Goal: Task Accomplishment & Management: Manage account settings

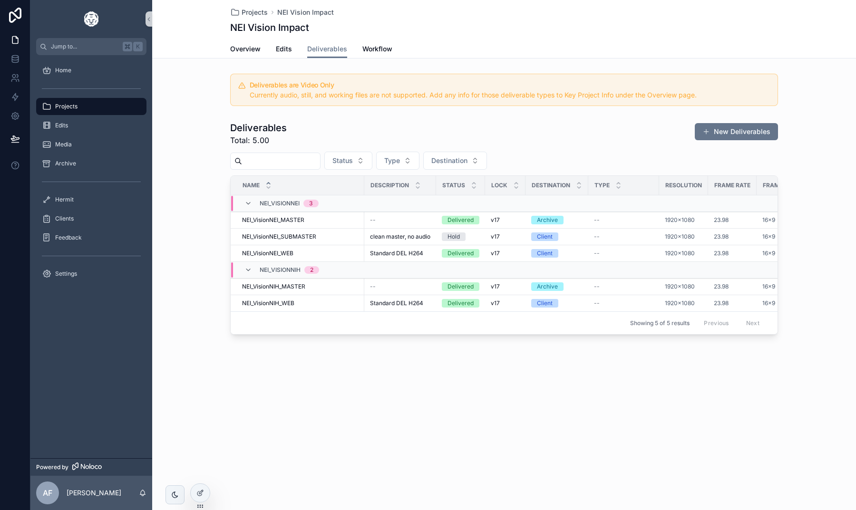
click at [191, 180] on div "Deliverables Total: 5.00 New Deliverables Status Type Destination Name Descript…" at bounding box center [503, 227] width 703 height 221
click at [199, 488] on div at bounding box center [200, 493] width 19 height 18
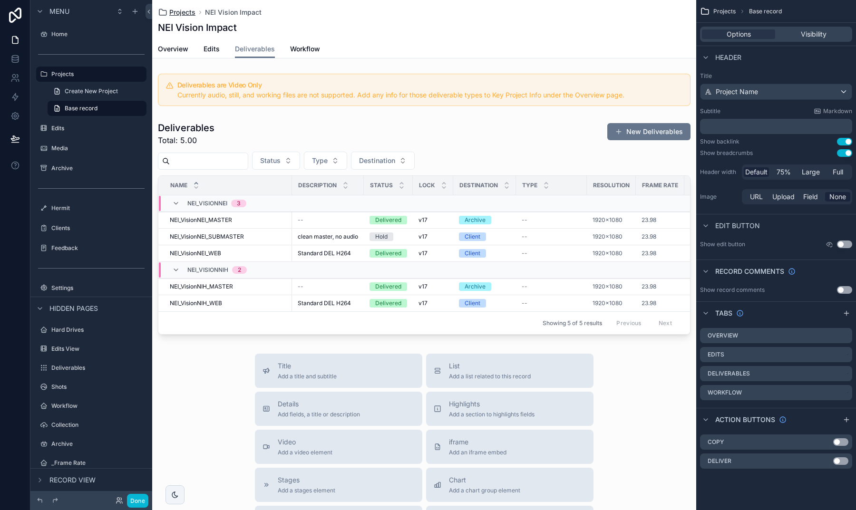
click at [177, 10] on span "Projects" at bounding box center [182, 13] width 26 height 10
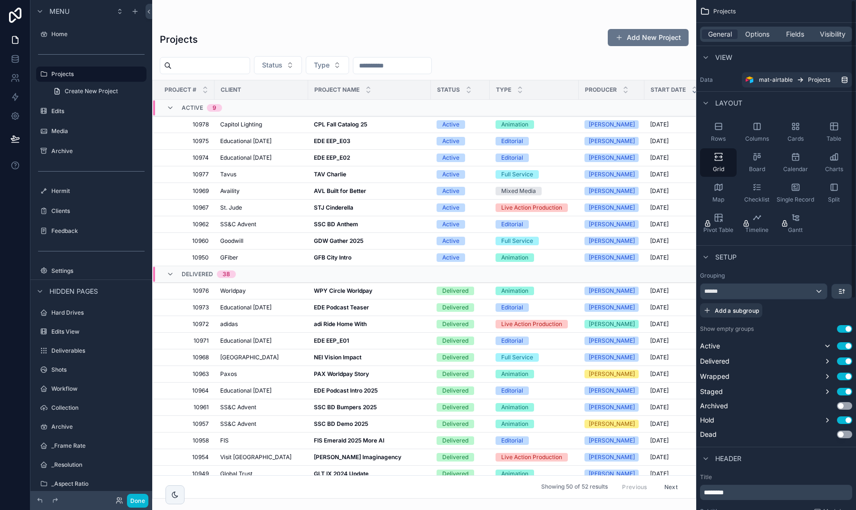
click at [756, 42] on div "General Options Fields Visibility" at bounding box center [776, 34] width 160 height 23
click at [757, 34] on span "Options" at bounding box center [757, 34] width 24 height 10
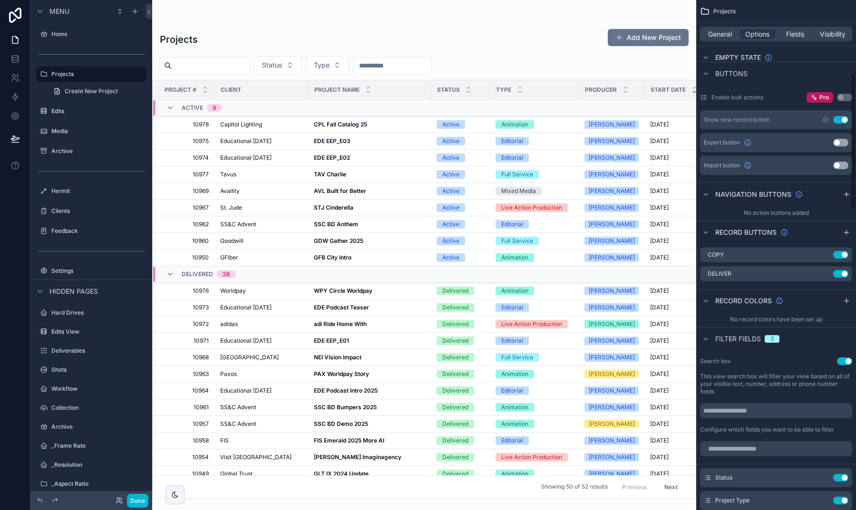
scroll to position [278, 0]
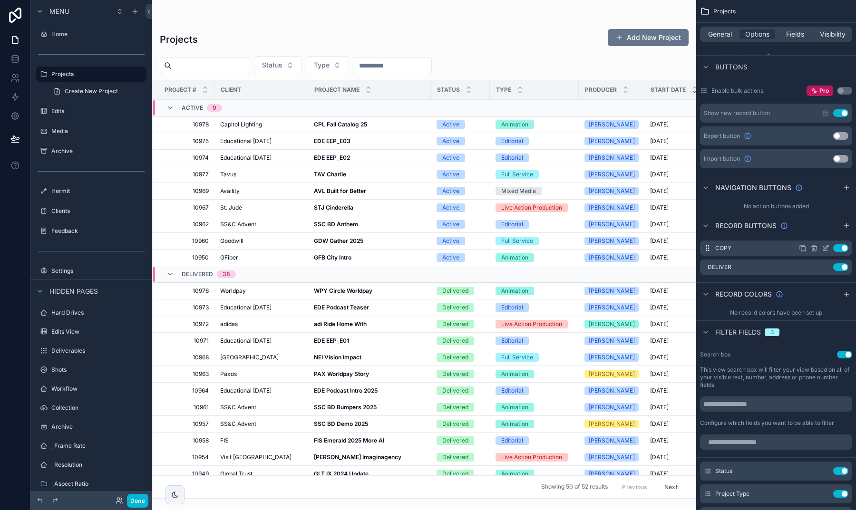
click at [824, 250] on icon "scrollable content" at bounding box center [825, 248] width 8 height 8
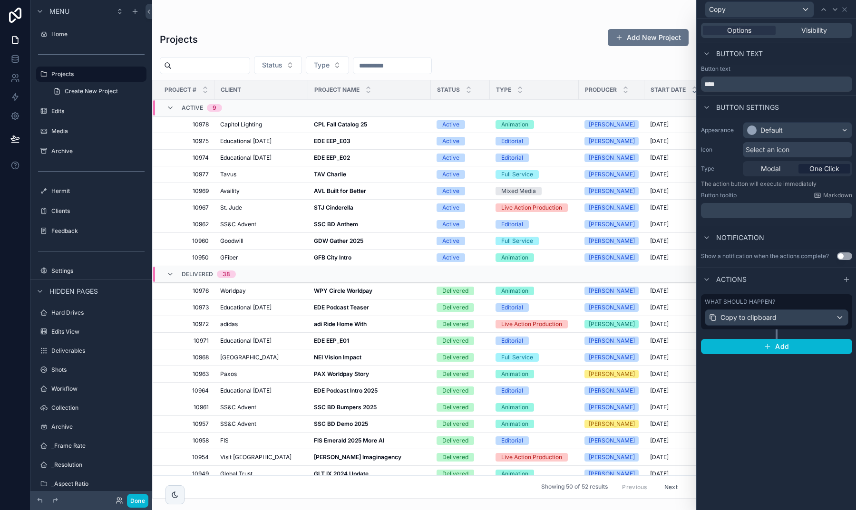
click at [775, 164] on div "Modal One Click" at bounding box center [796, 168] width 109 height 15
click at [775, 169] on span "Modal" at bounding box center [769, 169] width 19 height 10
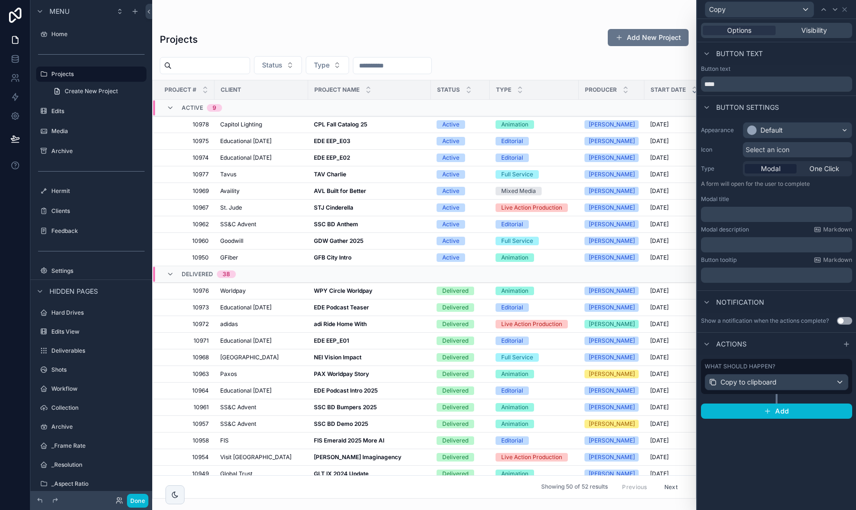
click at [770, 148] on span "Select an icon" at bounding box center [767, 150] width 44 height 10
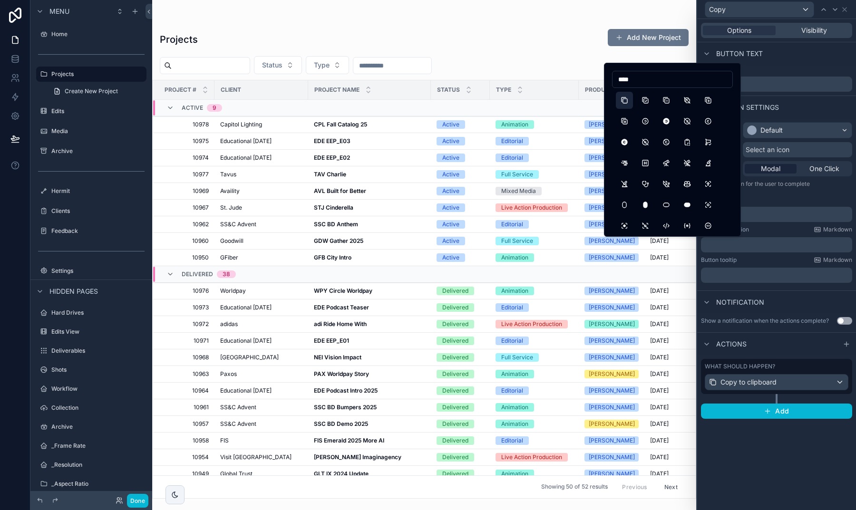
type input "****"
click at [621, 95] on button "Copy" at bounding box center [624, 100] width 17 height 17
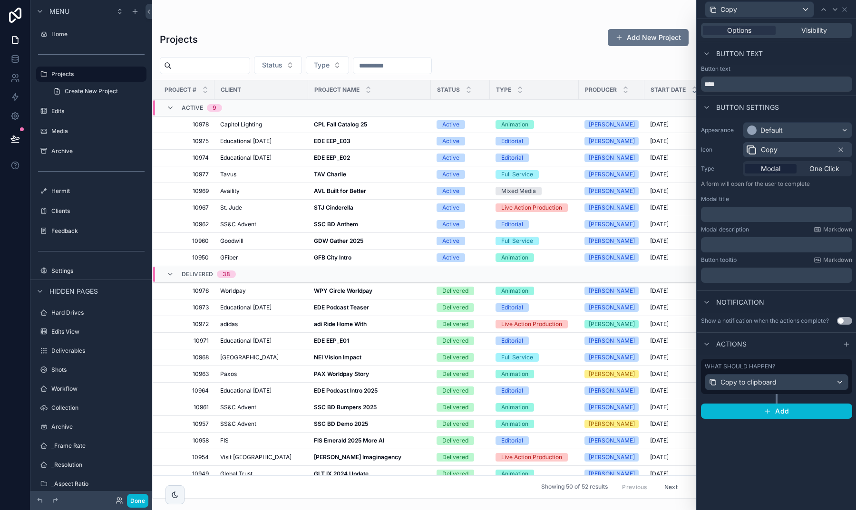
click at [752, 130] on div at bounding box center [752, 130] width 10 height 10
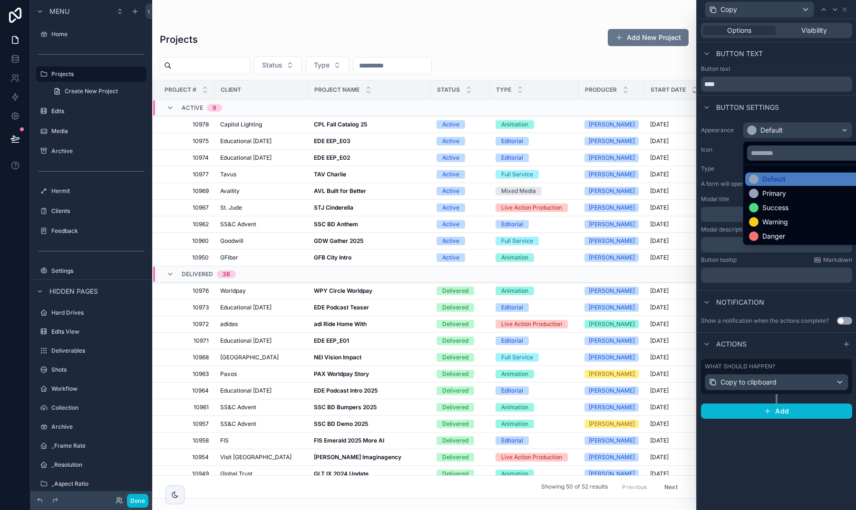
click at [751, 130] on div at bounding box center [776, 255] width 159 height 510
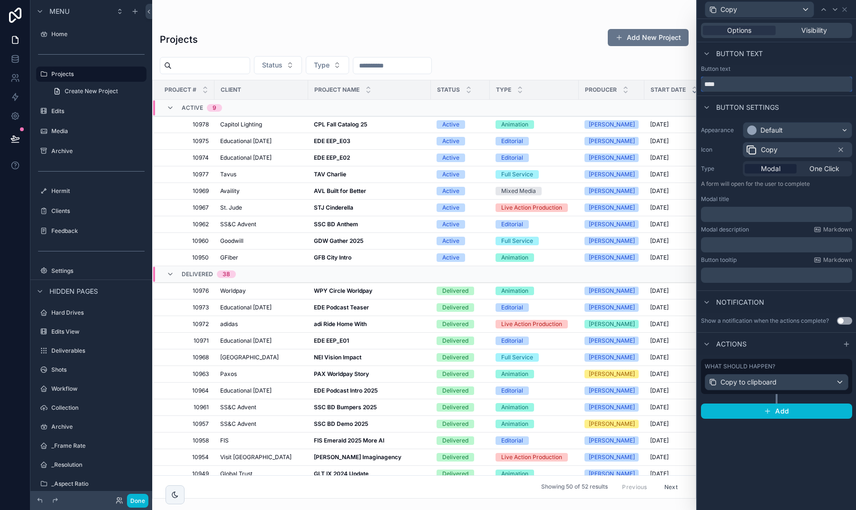
drag, startPoint x: 721, startPoint y: 82, endPoint x: 700, endPoint y: 82, distance: 21.4
click at [700, 82] on div "Button text ****" at bounding box center [776, 78] width 159 height 27
click at [771, 380] on span "Copy to clipboard" at bounding box center [748, 382] width 56 height 10
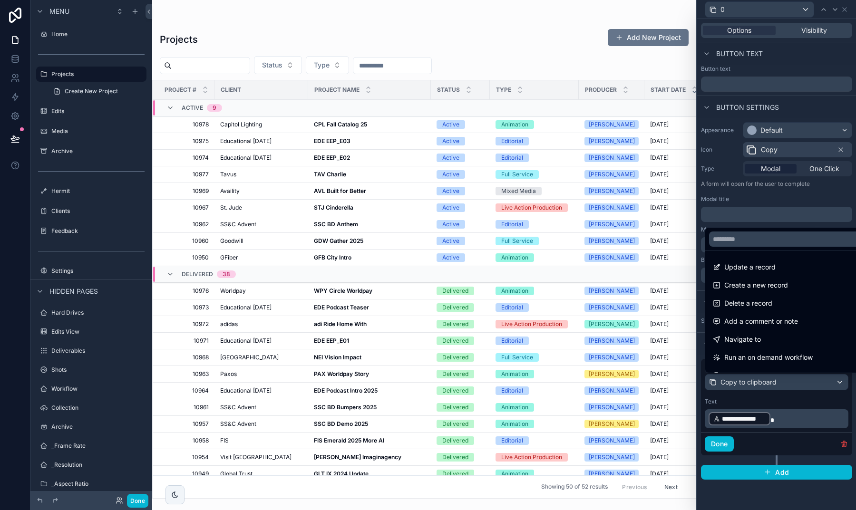
click at [780, 466] on div at bounding box center [776, 255] width 159 height 510
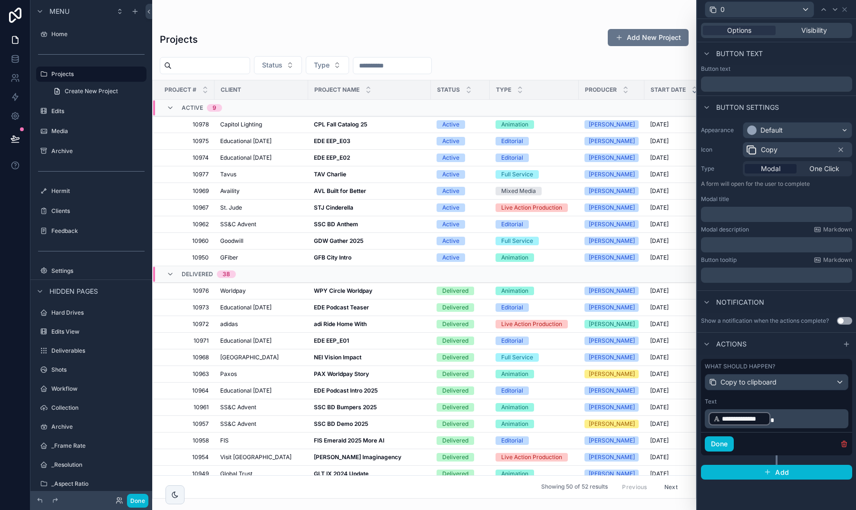
scroll to position [0, 0]
click at [767, 472] on icon "button" at bounding box center [767, 472] width 4 height 0
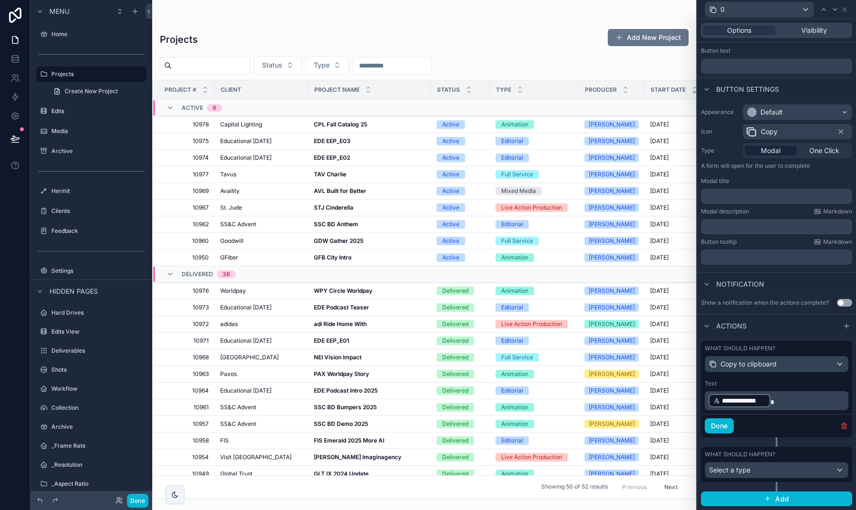
scroll to position [18, 0]
click at [756, 472] on div "Select a type" at bounding box center [776, 470] width 143 height 15
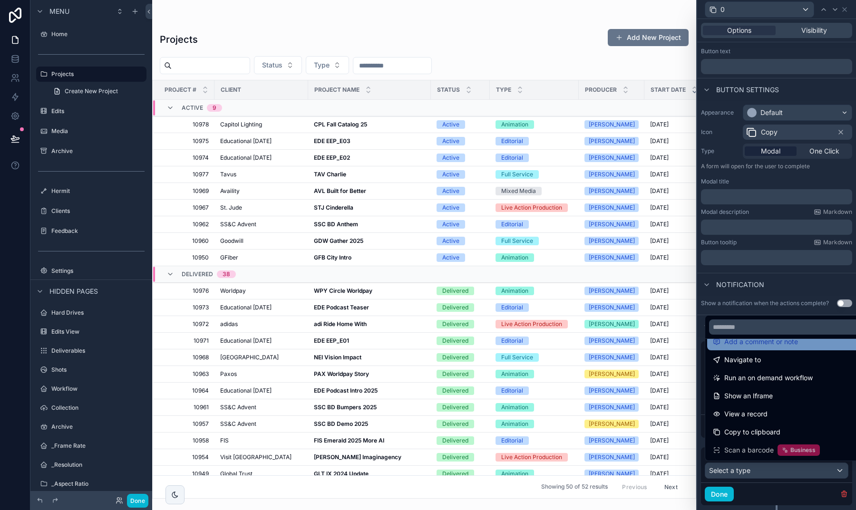
scroll to position [0, 0]
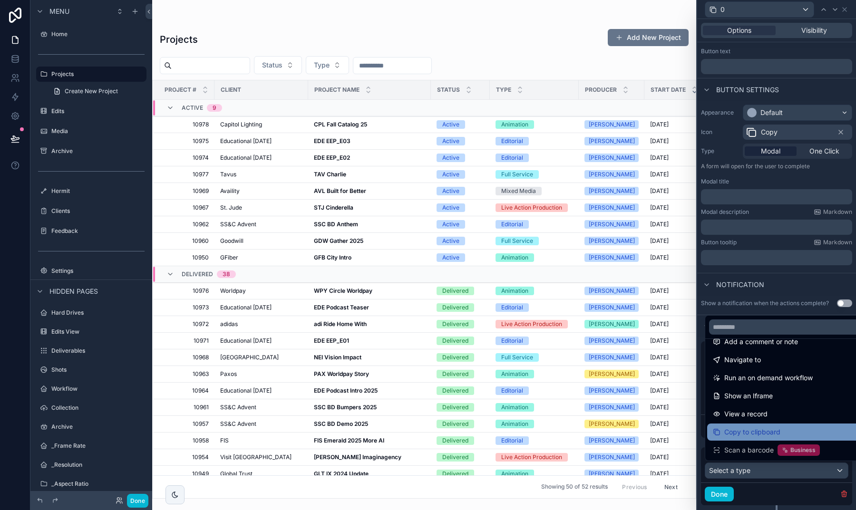
click at [744, 428] on span "Copy to clipboard" at bounding box center [752, 431] width 56 height 11
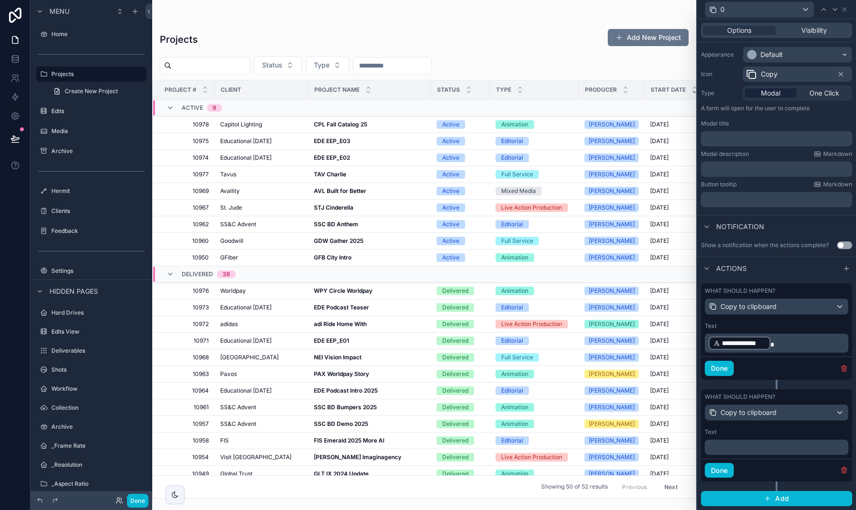
scroll to position [75, 0]
click at [743, 449] on p "﻿" at bounding box center [777, 448] width 138 height 10
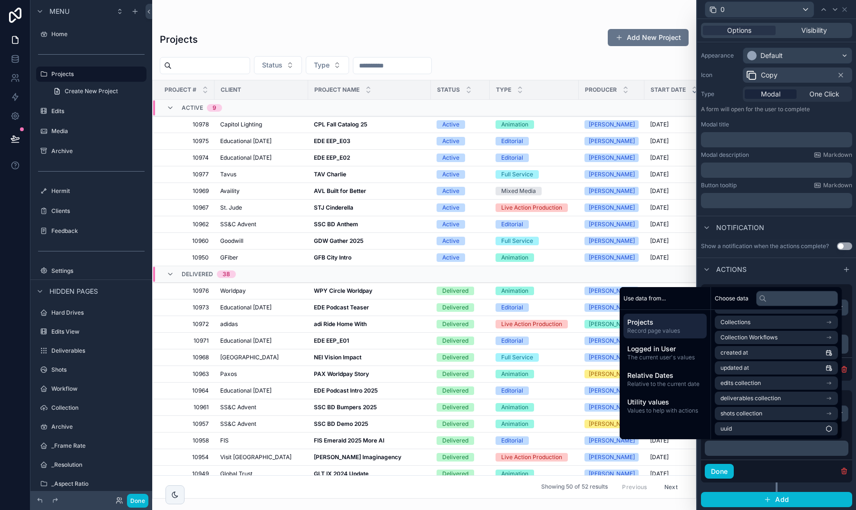
scroll to position [0, 0]
click at [749, 382] on span "edits collection" at bounding box center [740, 383] width 40 height 8
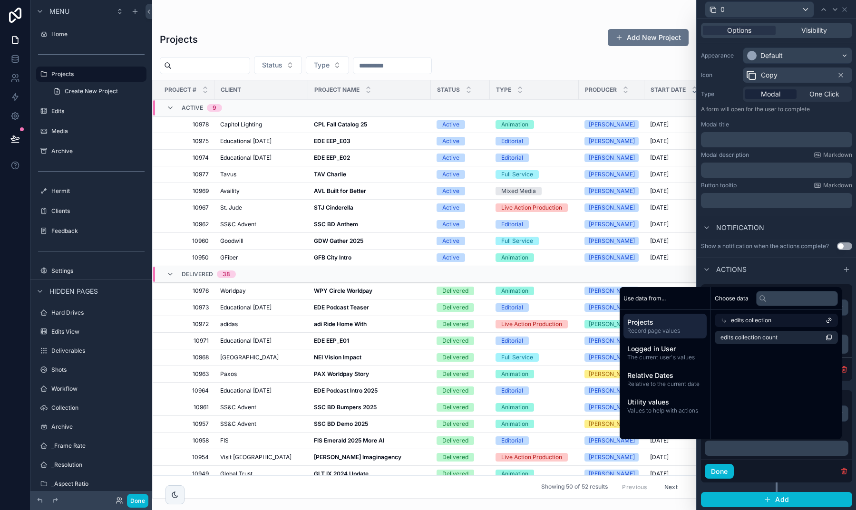
click at [723, 320] on div "edits collection" at bounding box center [775, 320] width 123 height 13
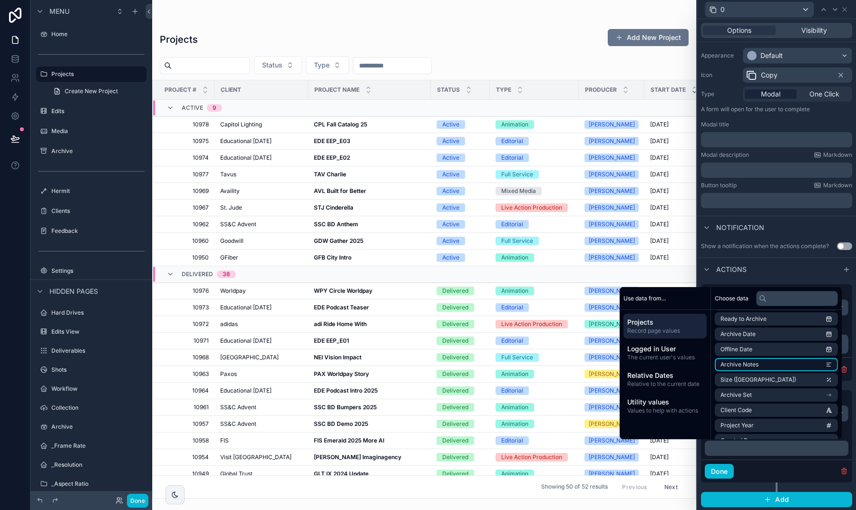
scroll to position [231, 0]
click at [825, 475] on div "Done" at bounding box center [776, 471] width 151 height 23
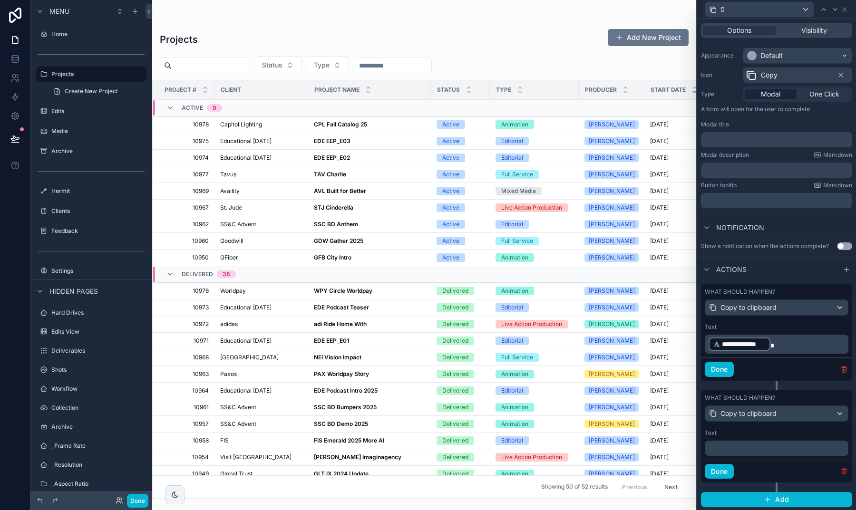
click at [843, 471] on icon "button" at bounding box center [843, 472] width 0 height 2
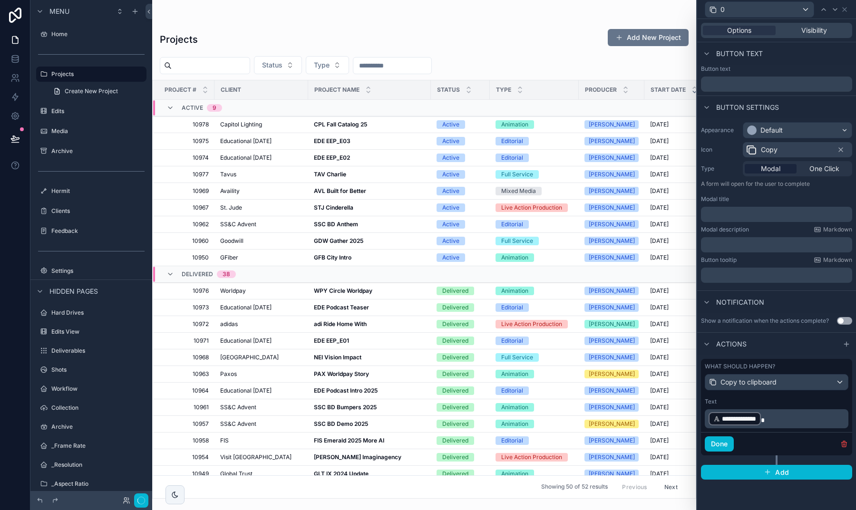
scroll to position [0, 0]
click at [821, 170] on span "One Click" at bounding box center [824, 169] width 30 height 10
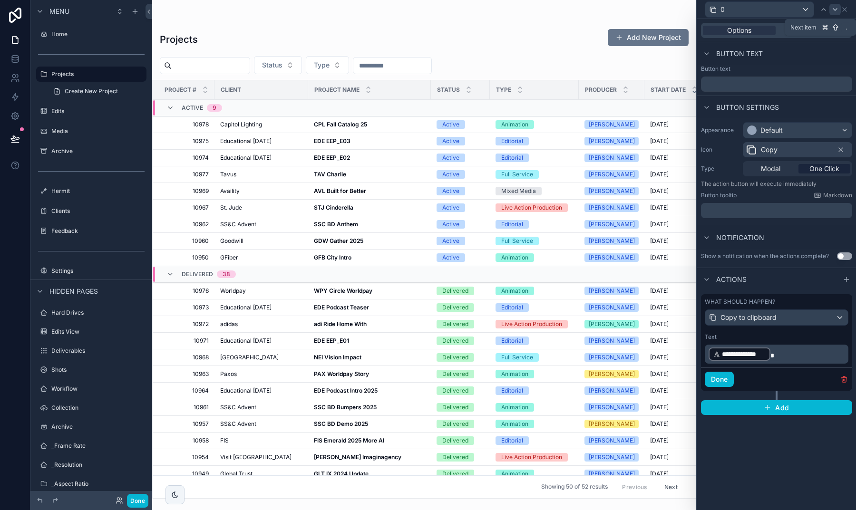
click at [835, 11] on icon at bounding box center [835, 10] width 8 height 8
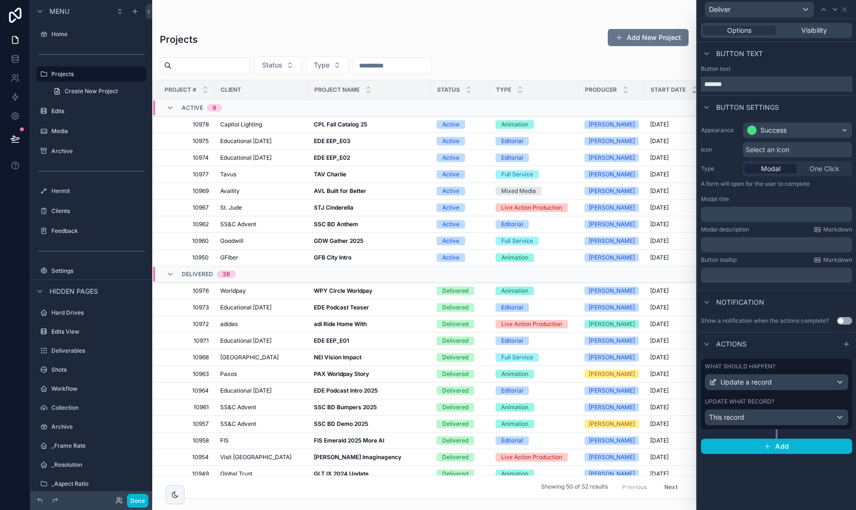
drag, startPoint x: 744, startPoint y: 85, endPoint x: 668, endPoint y: 85, distance: 75.6
click at [668, 85] on div "Deliver Options Visibility Button text Button text ******* Button settings Appe…" at bounding box center [428, 255] width 856 height 510
click at [763, 155] on div "Select an icon" at bounding box center [796, 149] width 109 height 15
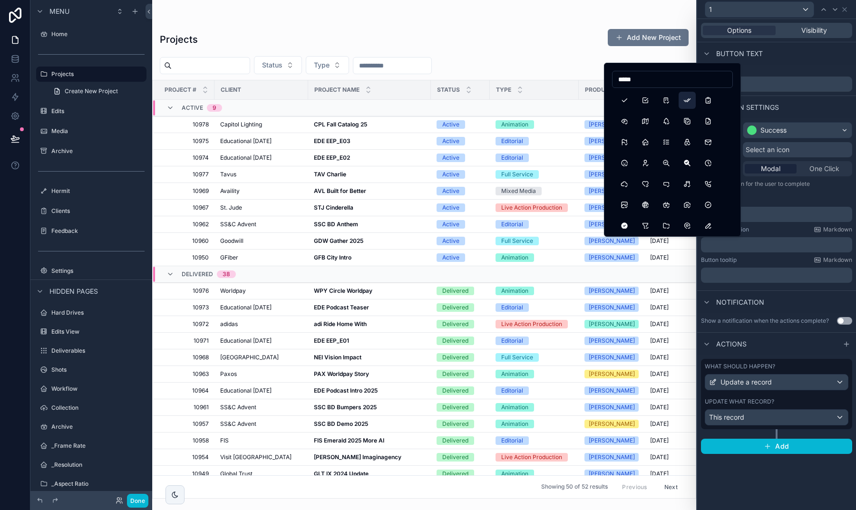
type input "*****"
click at [683, 101] on button "Checks" at bounding box center [686, 100] width 17 height 17
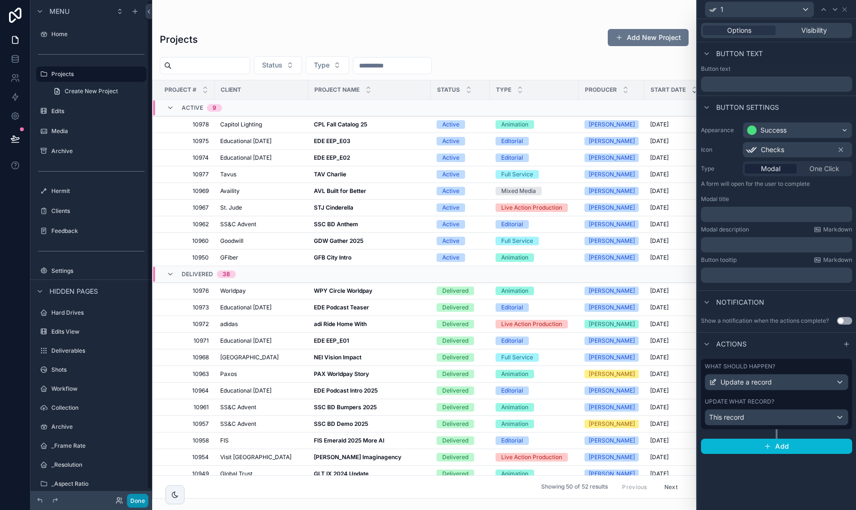
click at [136, 499] on button "Done" at bounding box center [137, 501] width 21 height 14
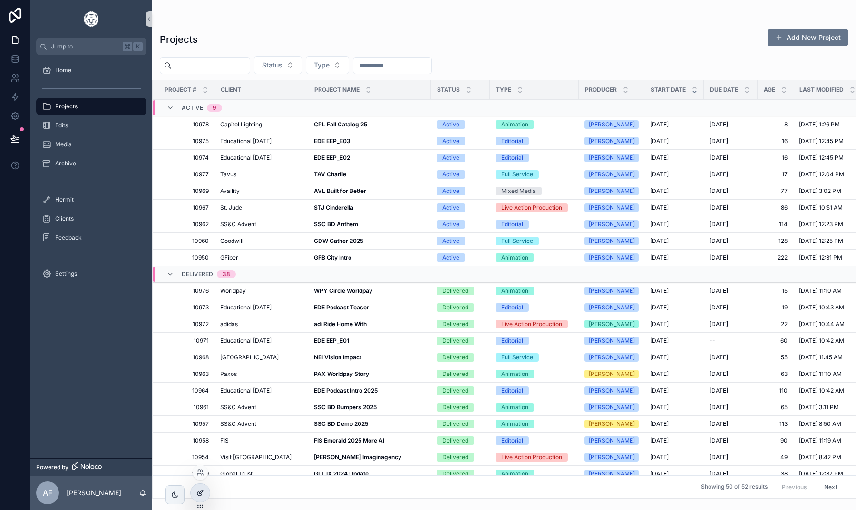
click at [202, 493] on icon at bounding box center [200, 493] width 8 height 8
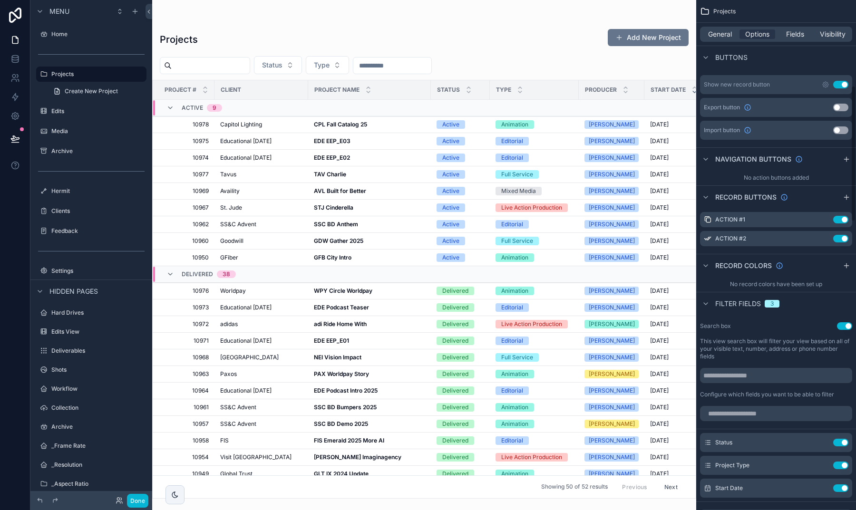
scroll to position [321, 0]
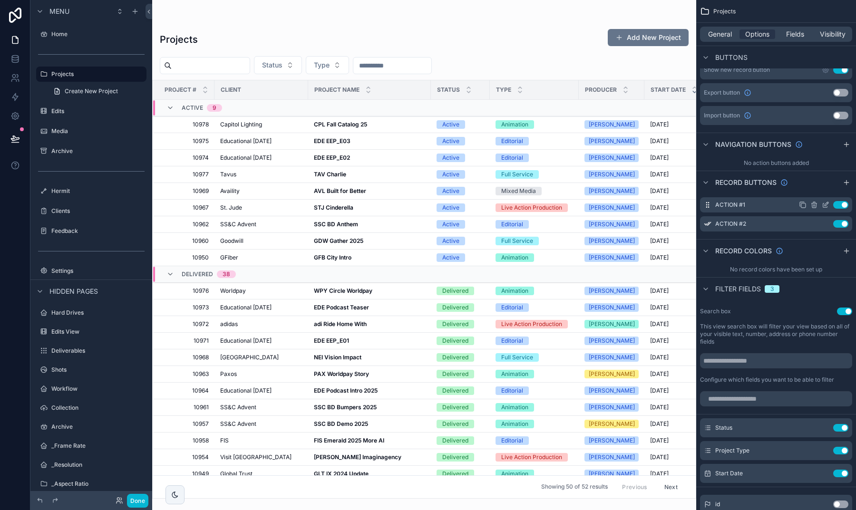
click at [826, 204] on icon "scrollable content" at bounding box center [825, 205] width 8 height 8
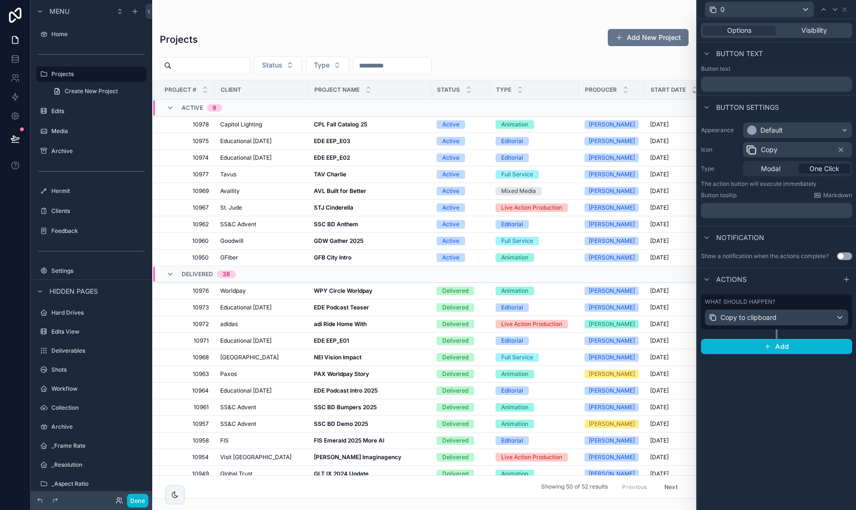
click at [741, 207] on p "﻿" at bounding box center [776, 211] width 145 height 10
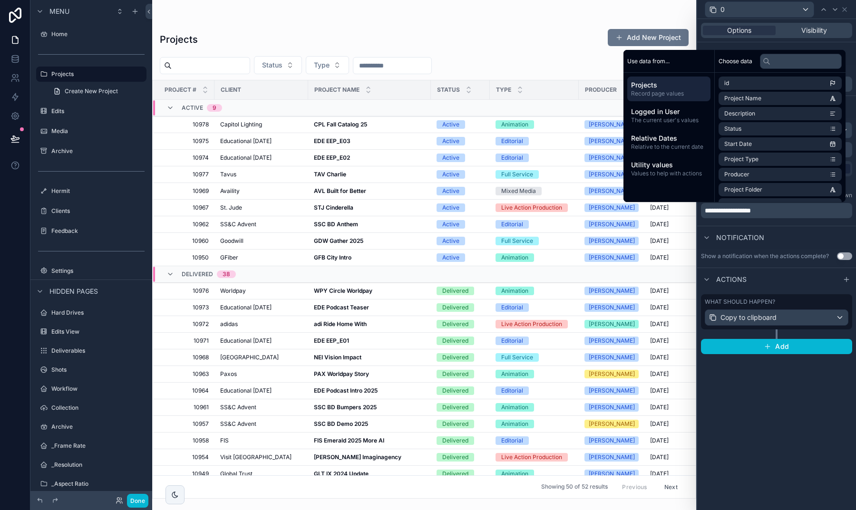
click at [795, 239] on div "Notification" at bounding box center [776, 237] width 159 height 23
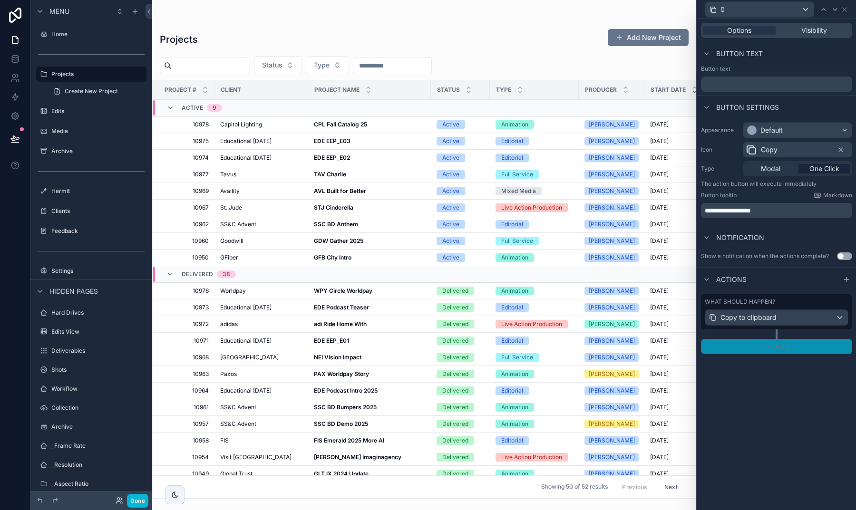
click at [771, 346] on icon "button" at bounding box center [767, 347] width 8 height 8
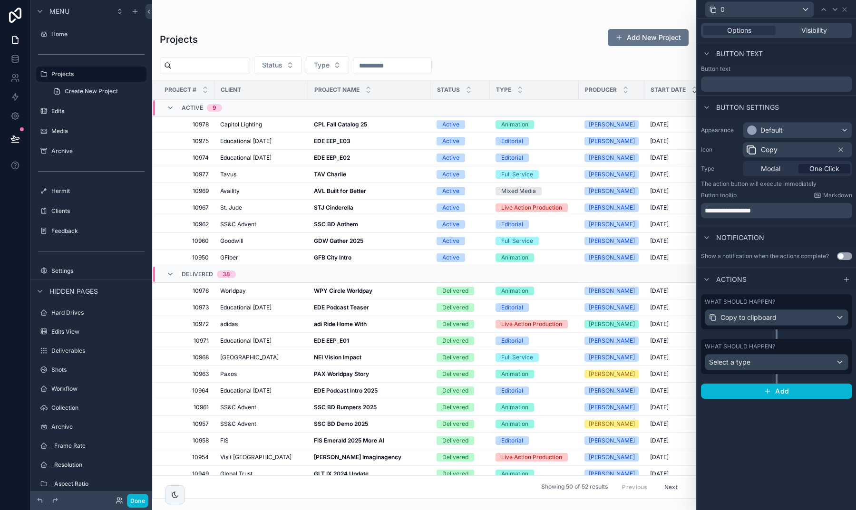
click at [741, 359] on span "Select a type" at bounding box center [729, 362] width 41 height 8
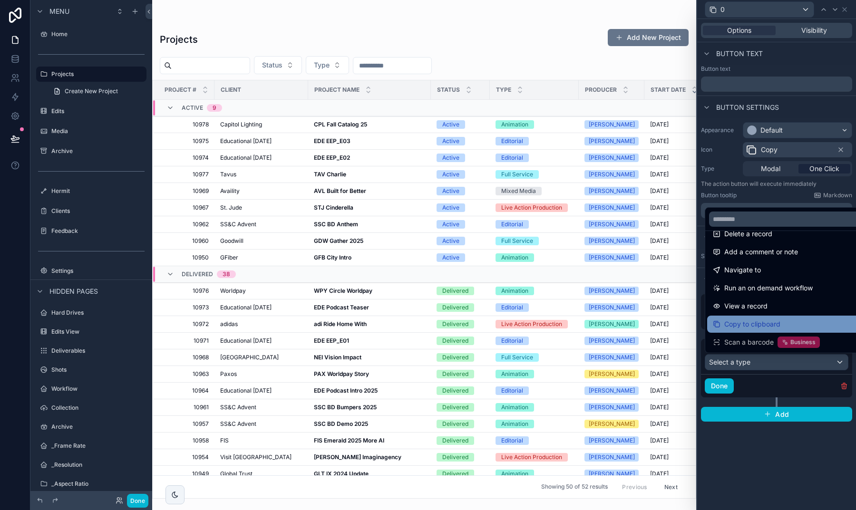
scroll to position [49, 0]
click at [739, 319] on span "Copy to clipboard" at bounding box center [752, 323] width 56 height 11
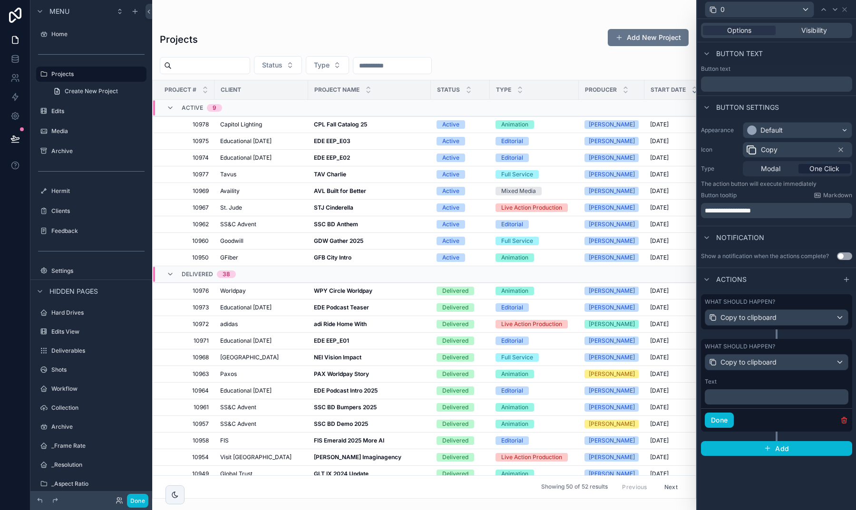
click at [750, 400] on p "﻿" at bounding box center [777, 397] width 138 height 10
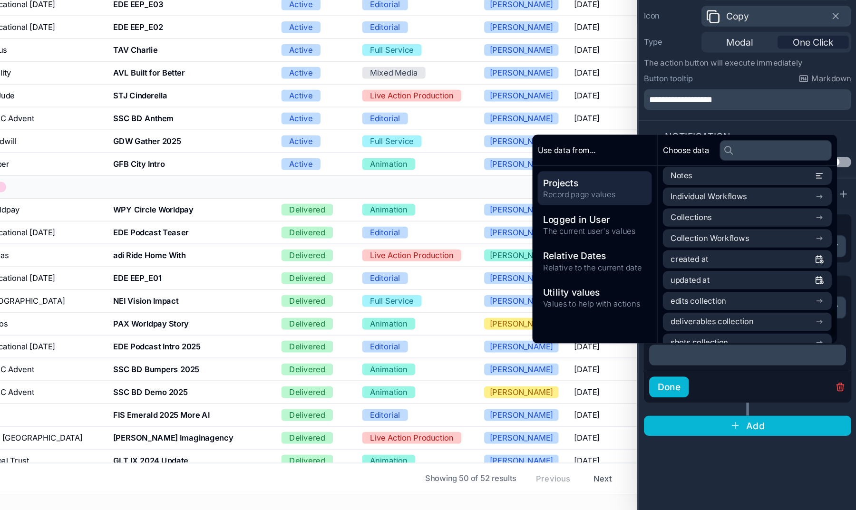
scroll to position [598, 0]
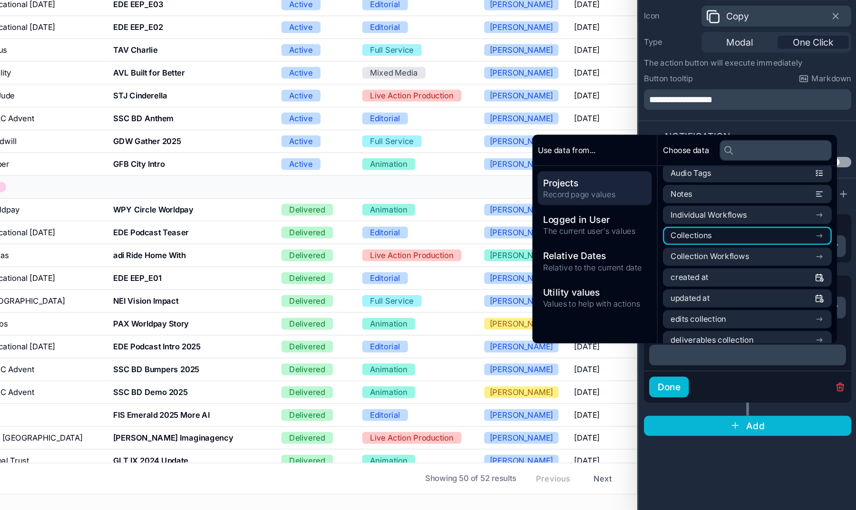
click at [714, 303] on li "Collections" at bounding box center [775, 309] width 123 height 13
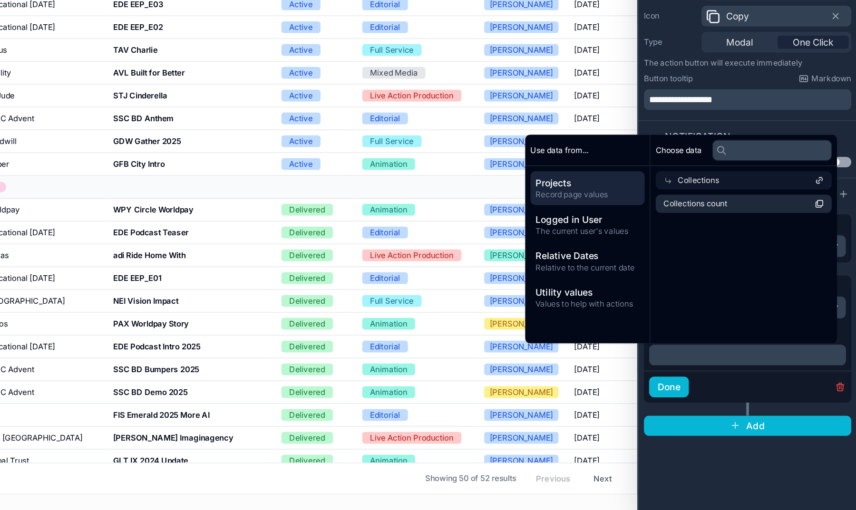
scroll to position [0, 0]
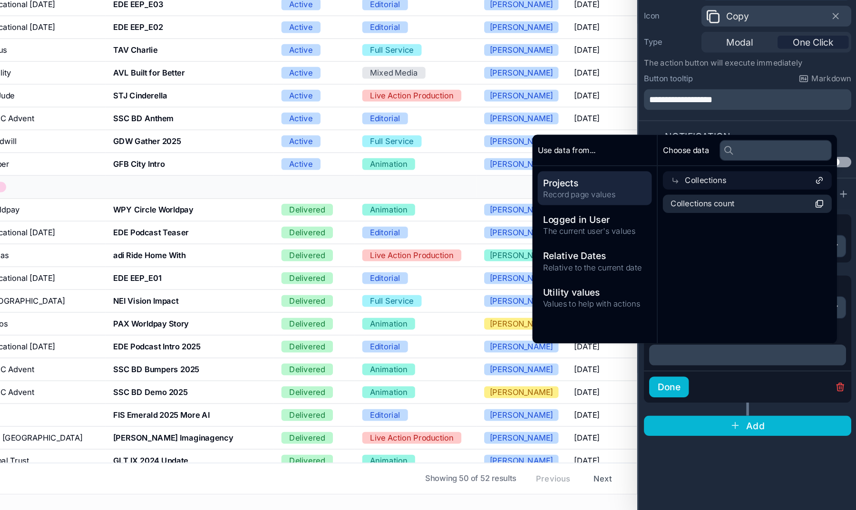
click at [714, 263] on div "Collections" at bounding box center [775, 269] width 123 height 13
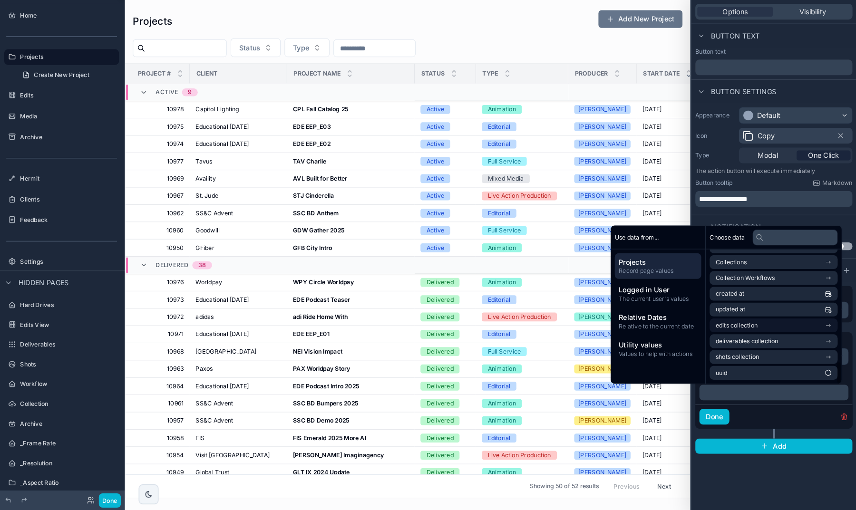
scroll to position [637, 0]
click at [727, 326] on li "edits collection" at bounding box center [775, 332] width 123 height 13
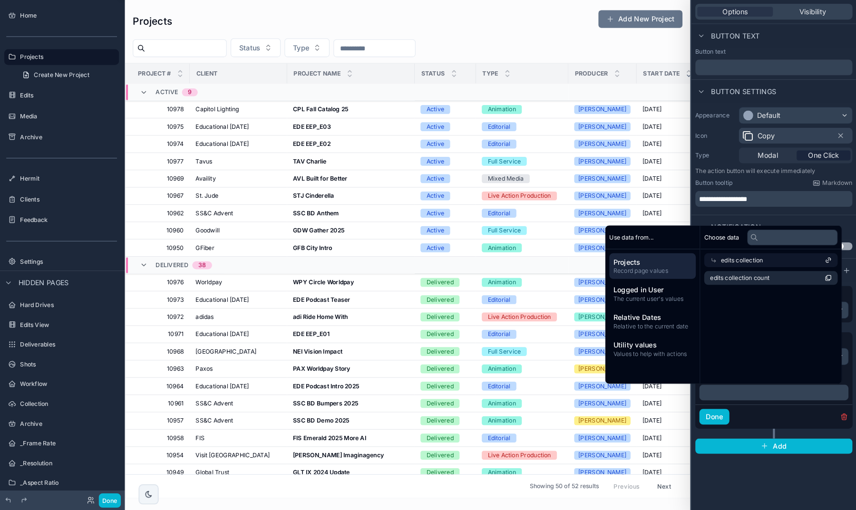
scroll to position [0, 0]
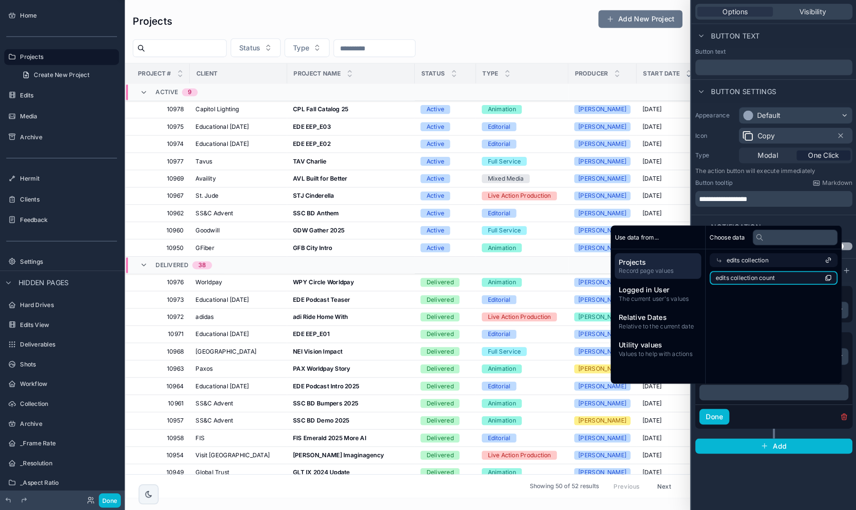
click at [733, 283] on span "edits collection count" at bounding box center [748, 287] width 57 height 8
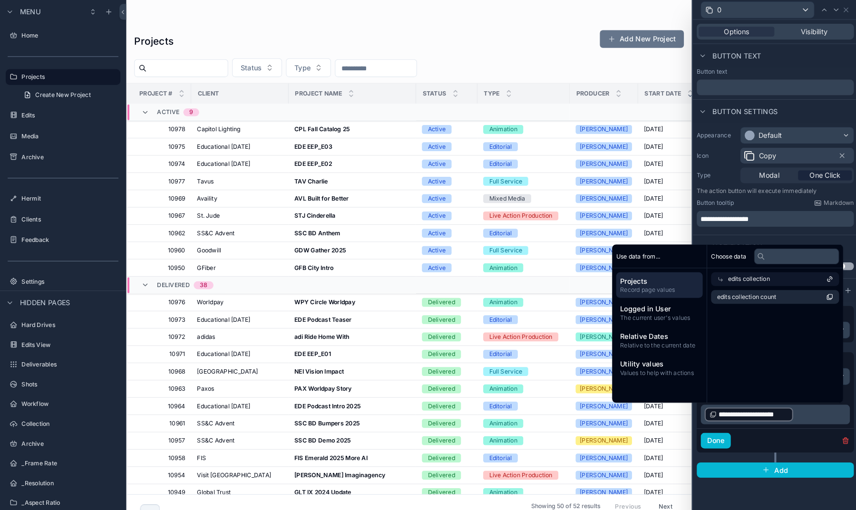
click at [780, 402] on p "**********" at bounding box center [777, 398] width 138 height 15
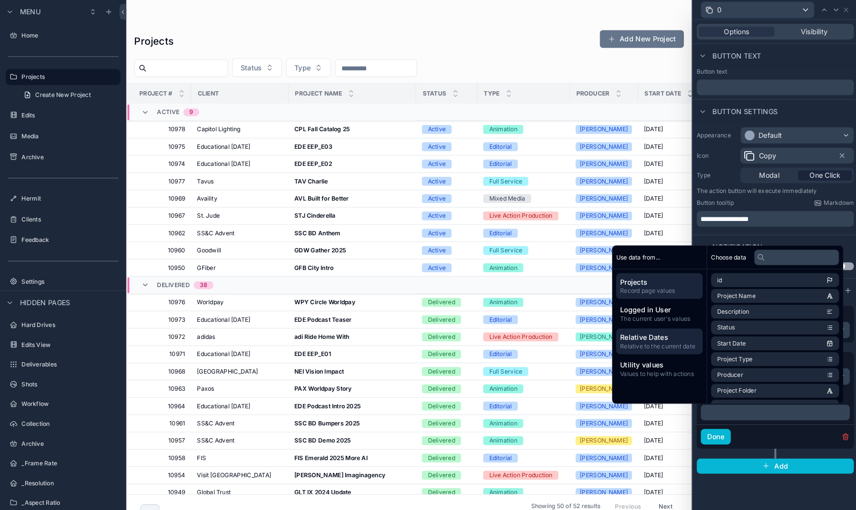
click at [632, 333] on span "Relative to the current date" at bounding box center [665, 333] width 76 height 8
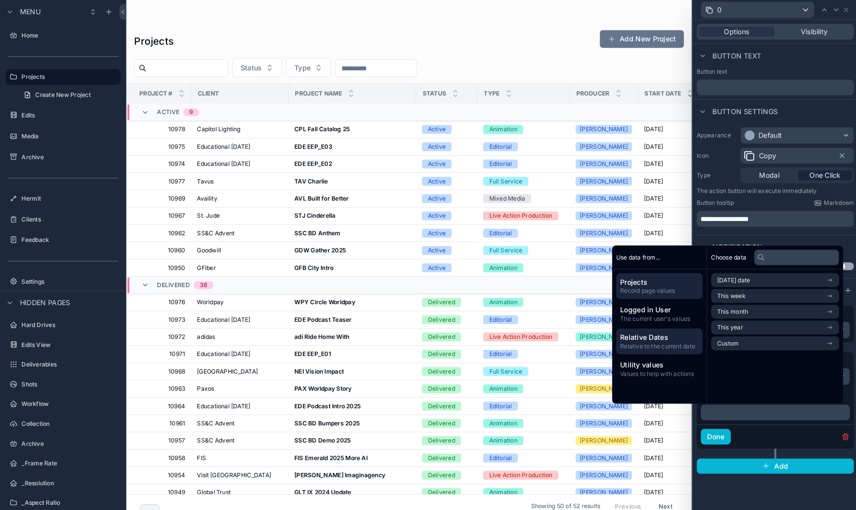
click at [623, 265] on div "Projects Record page values" at bounding box center [664, 275] width 83 height 25
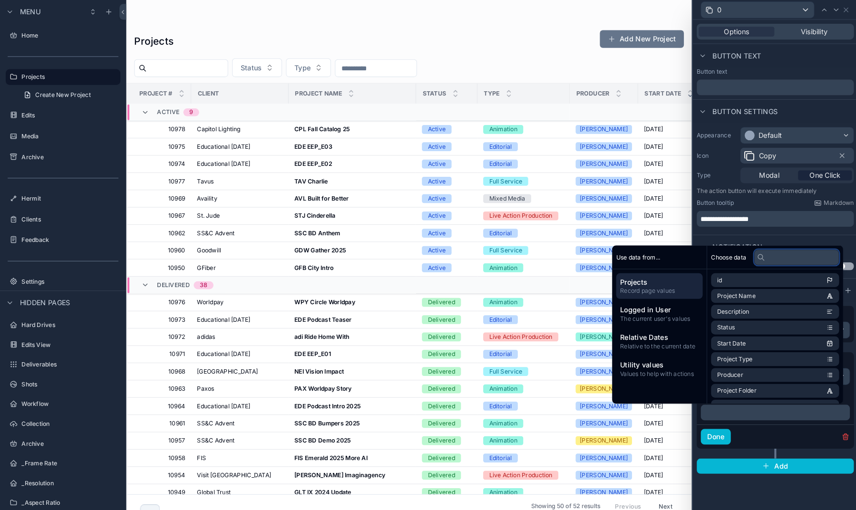
click at [756, 251] on input "text" at bounding box center [797, 247] width 82 height 15
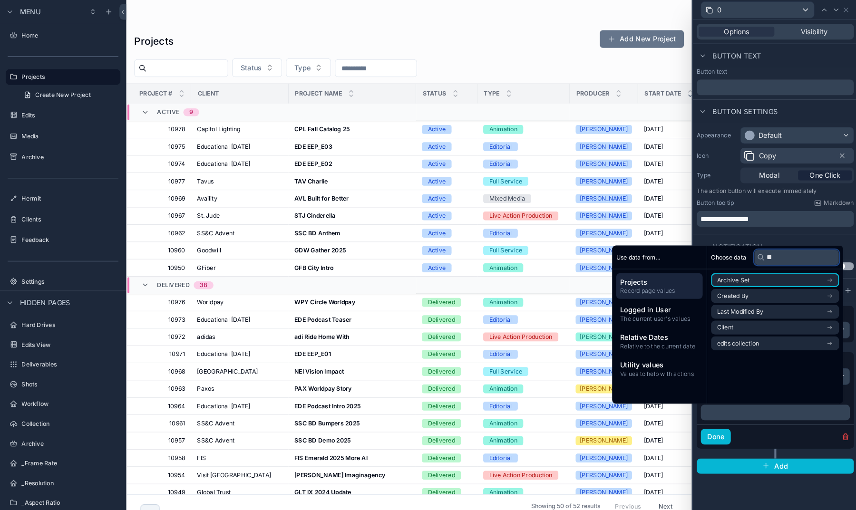
type input "*"
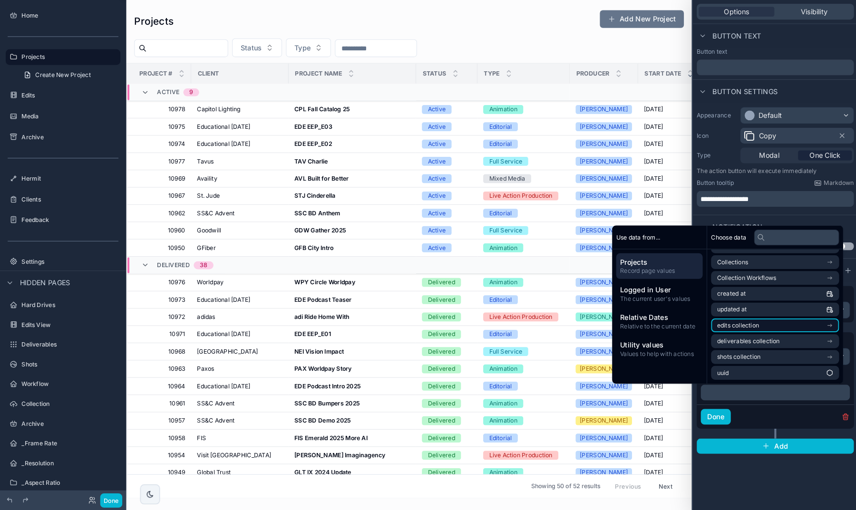
click at [731, 326] on li "edits collection" at bounding box center [775, 332] width 123 height 13
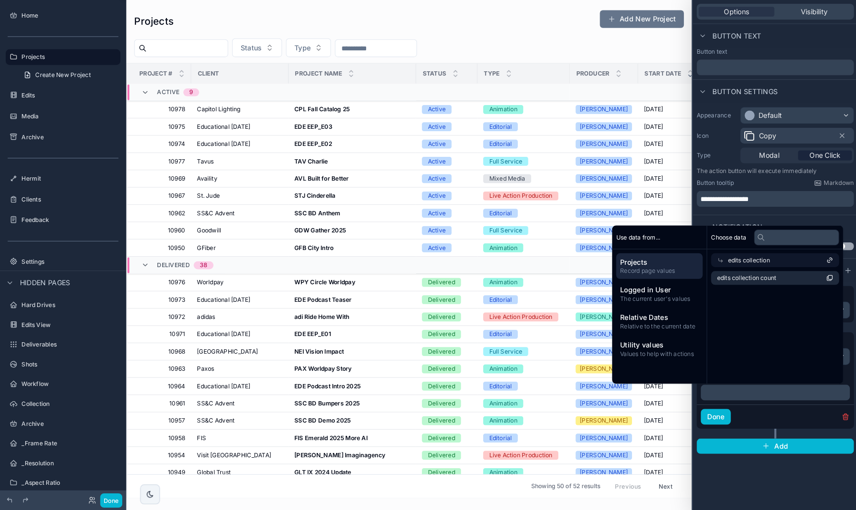
click at [793, 263] on div "edits collection" at bounding box center [775, 269] width 123 height 13
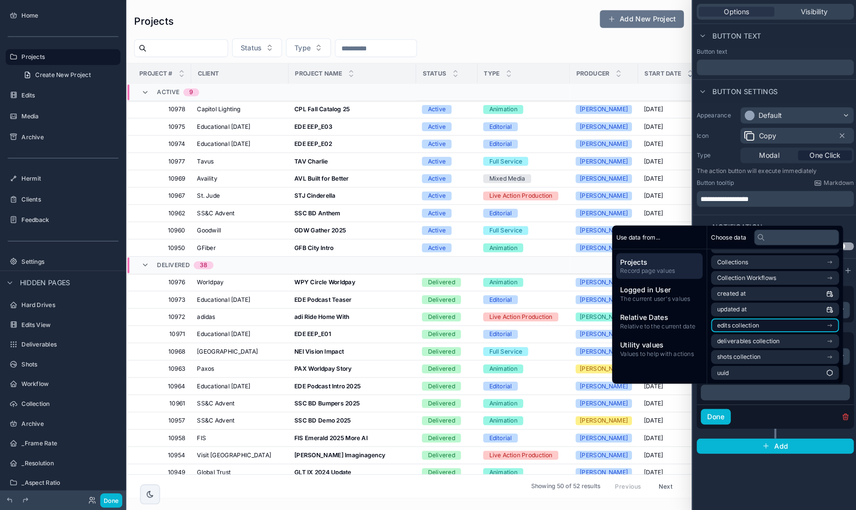
scroll to position [637, 0]
click at [749, 408] on div "Done" at bounding box center [776, 419] width 151 height 23
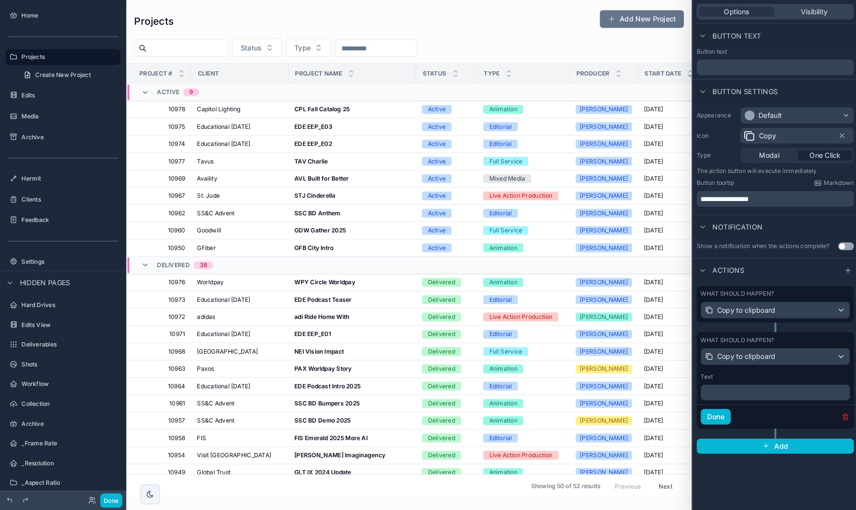
click at [844, 420] on icon "button" at bounding box center [844, 421] width 0 height 2
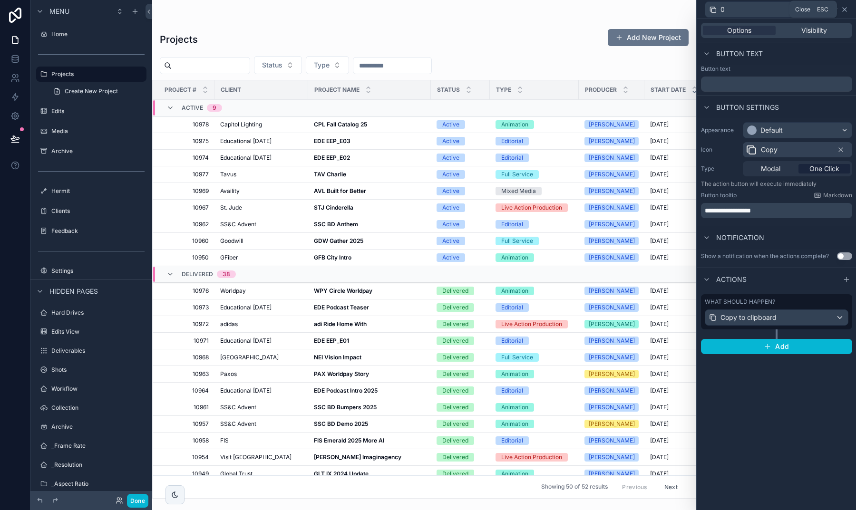
click at [843, 12] on icon at bounding box center [844, 10] width 8 height 8
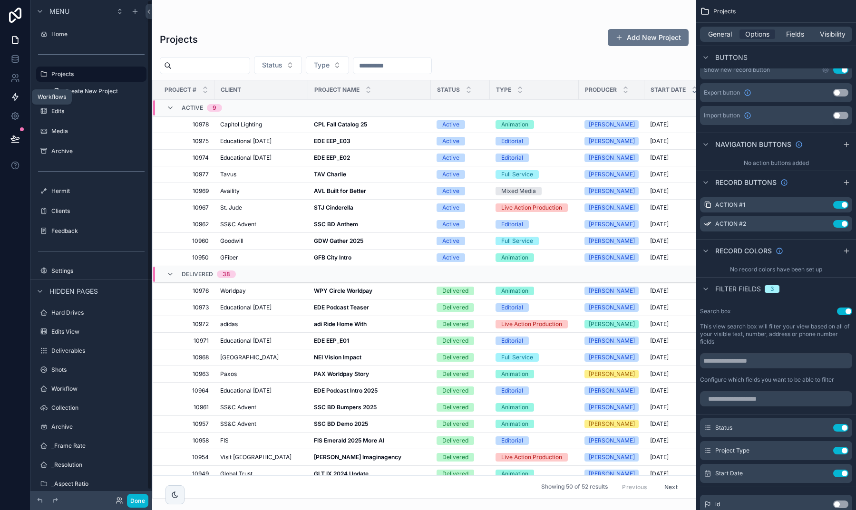
click at [10, 101] on link at bounding box center [15, 96] width 30 height 19
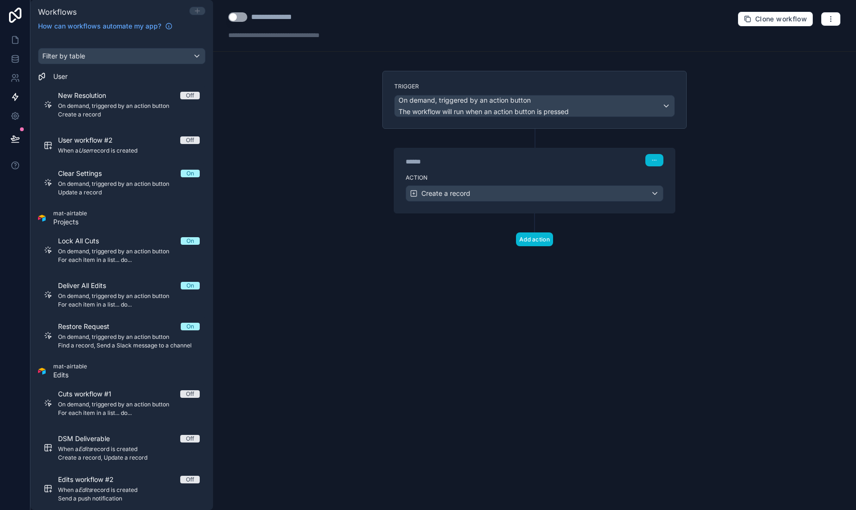
click at [199, 11] on icon at bounding box center [197, 11] width 4 height 0
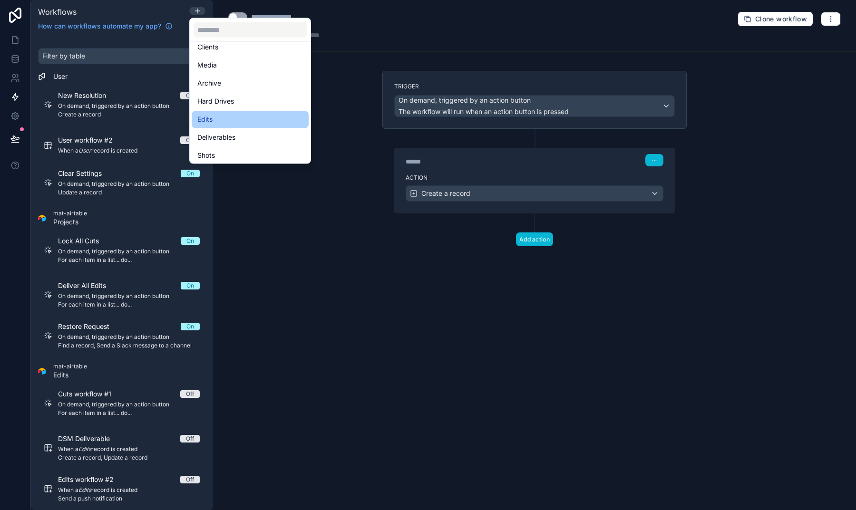
scroll to position [76, 0]
click at [228, 115] on div "Edits" at bounding box center [250, 118] width 106 height 11
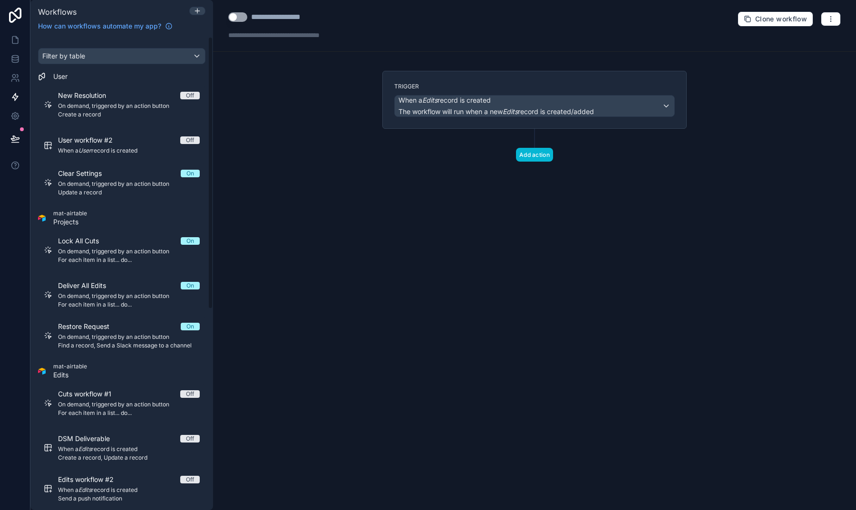
click at [295, 18] on div "**********" at bounding box center [287, 16] width 72 height 11
type div "**********"
click at [464, 97] on span "When a Edits record is created" at bounding box center [444, 101] width 92 height 10
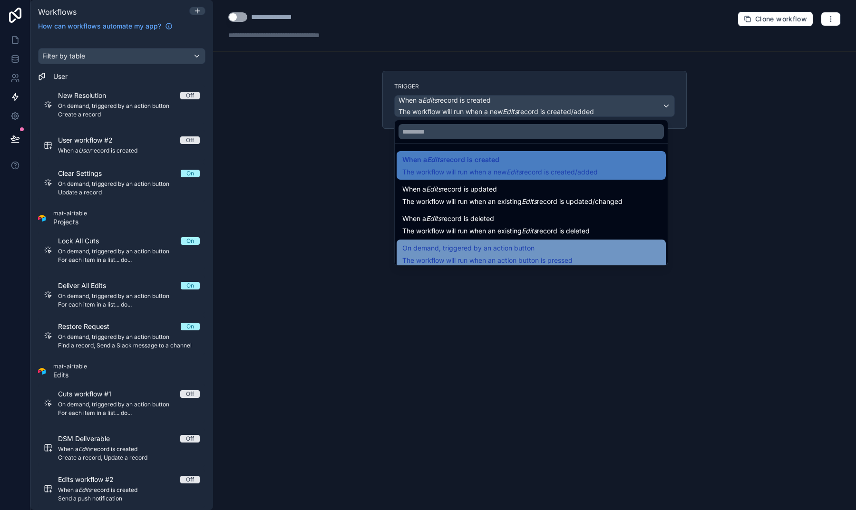
click at [467, 258] on span "The workflow will run when an action button is pressed" at bounding box center [487, 260] width 170 height 8
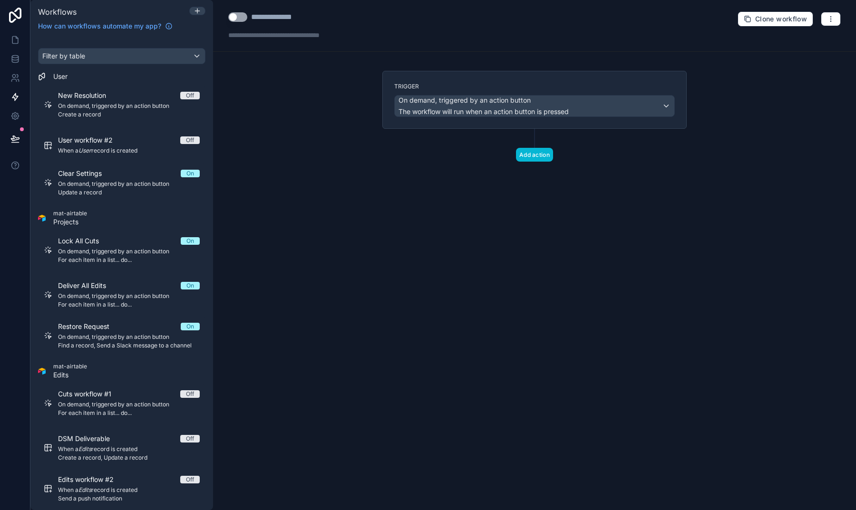
click at [525, 147] on div "Add action" at bounding box center [534, 145] width 304 height 33
click at [525, 154] on button "Add action" at bounding box center [534, 155] width 37 height 14
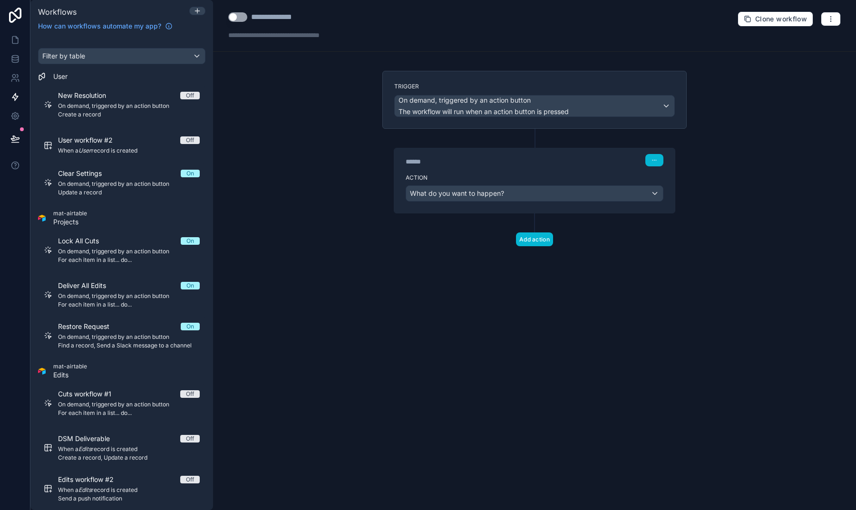
click at [448, 192] on span "What do you want to happen?" at bounding box center [457, 193] width 94 height 8
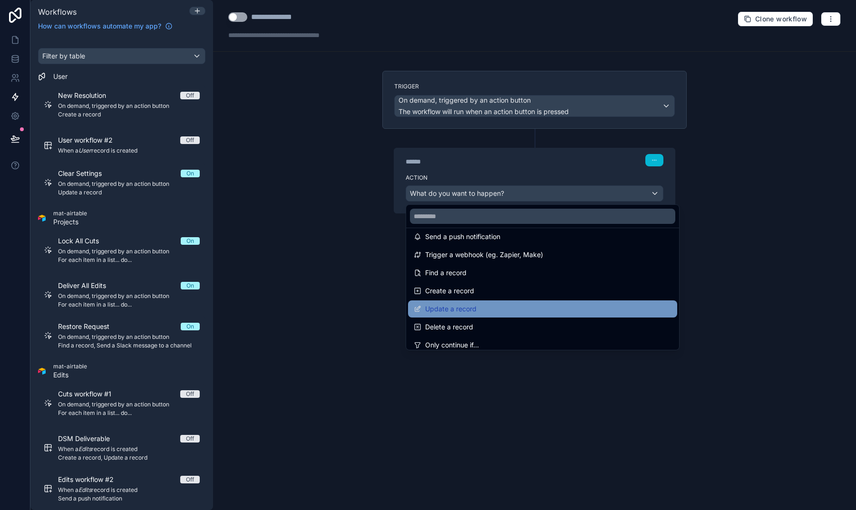
scroll to position [55, 0]
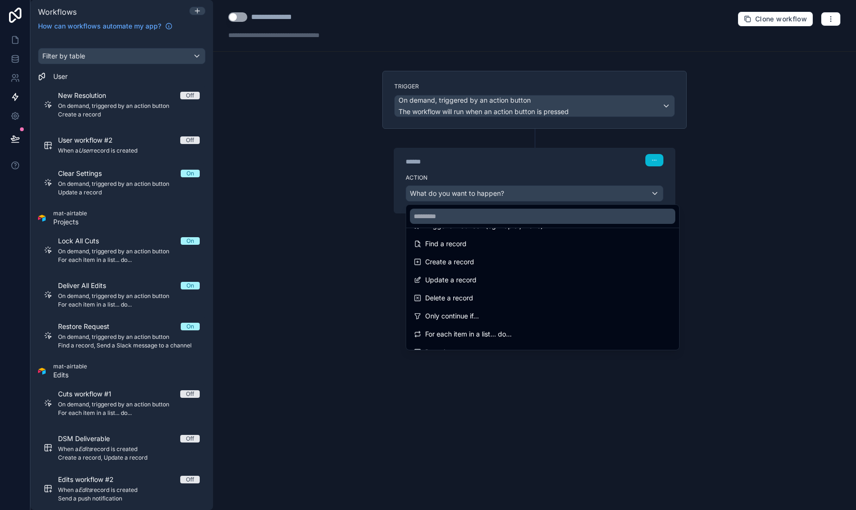
click at [349, 243] on div at bounding box center [428, 255] width 856 height 510
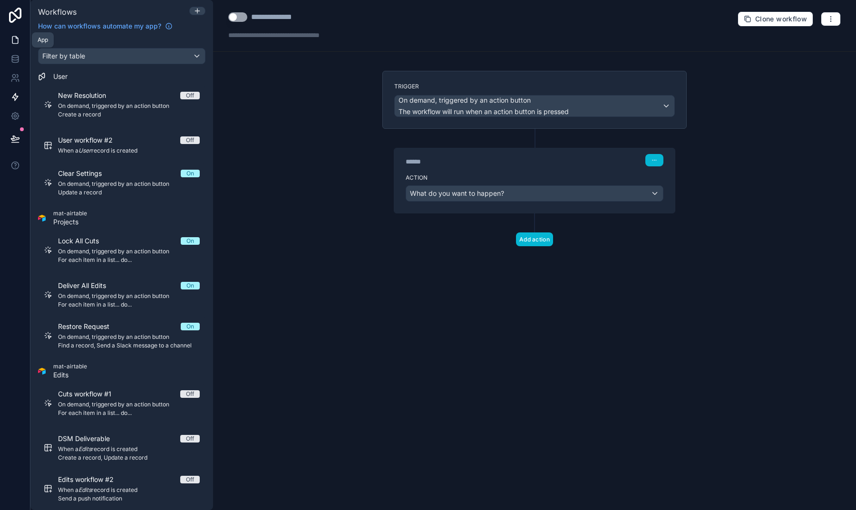
click at [15, 41] on icon at bounding box center [15, 40] width 10 height 10
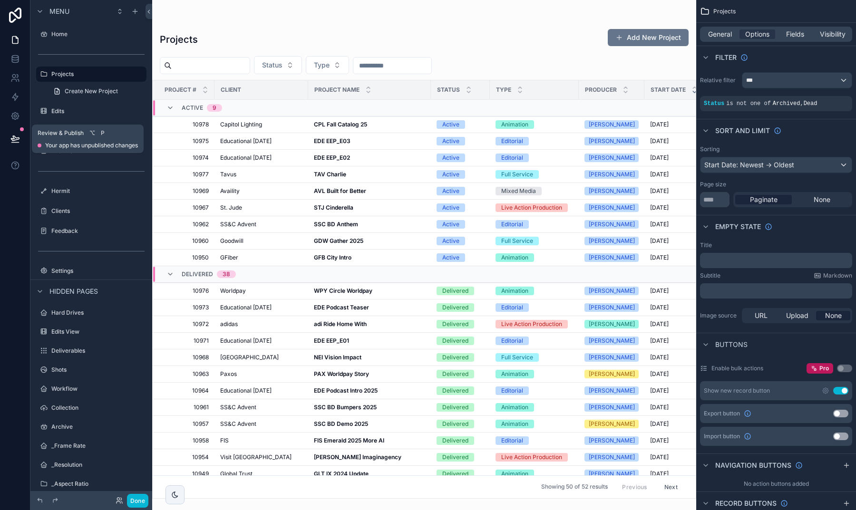
click at [16, 138] on icon at bounding box center [15, 138] width 8 height 5
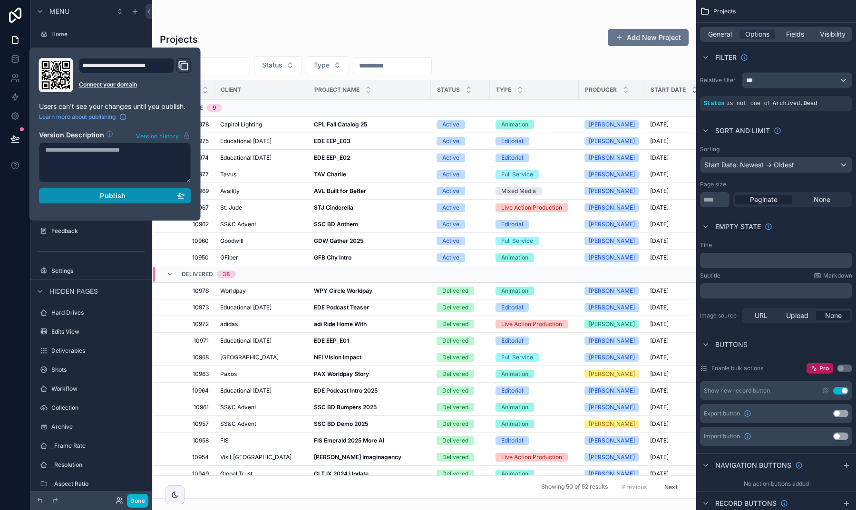
click at [107, 201] on button "Publish" at bounding box center [115, 195] width 152 height 15
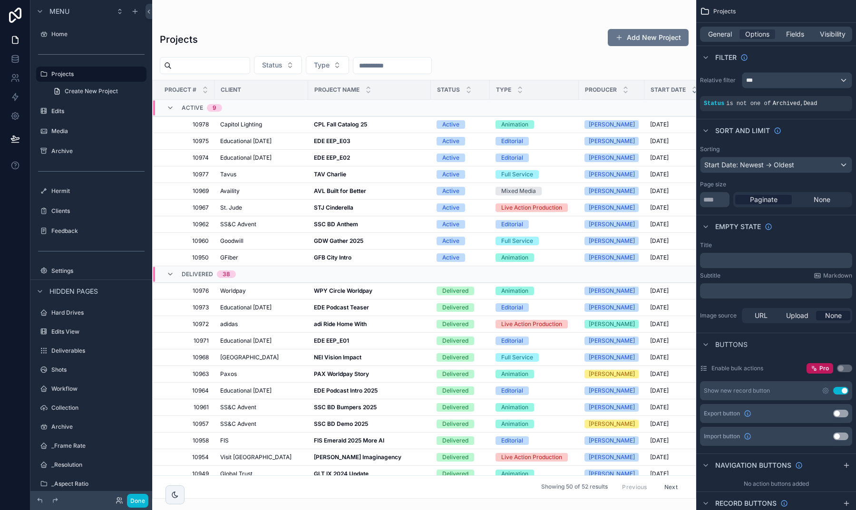
click at [322, 33] on div "scrollable content" at bounding box center [424, 255] width 544 height 510
click at [336, 125] on strong "CPL Fall Catalog 25" at bounding box center [340, 124] width 53 height 7
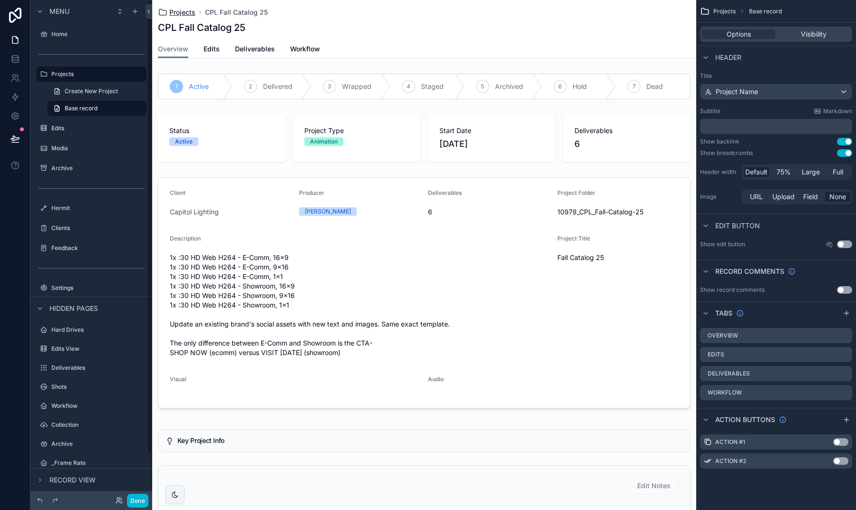
click at [184, 15] on span "Projects" at bounding box center [182, 13] width 26 height 10
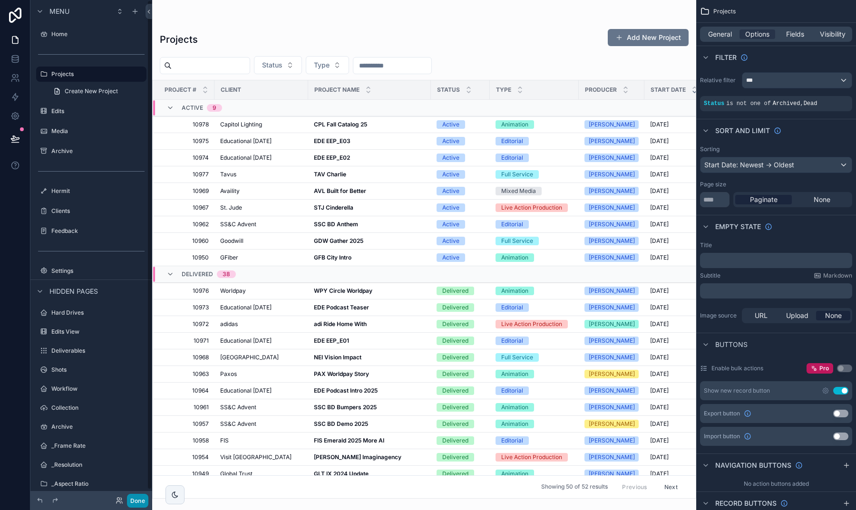
click at [137, 497] on button "Done" at bounding box center [137, 501] width 21 height 14
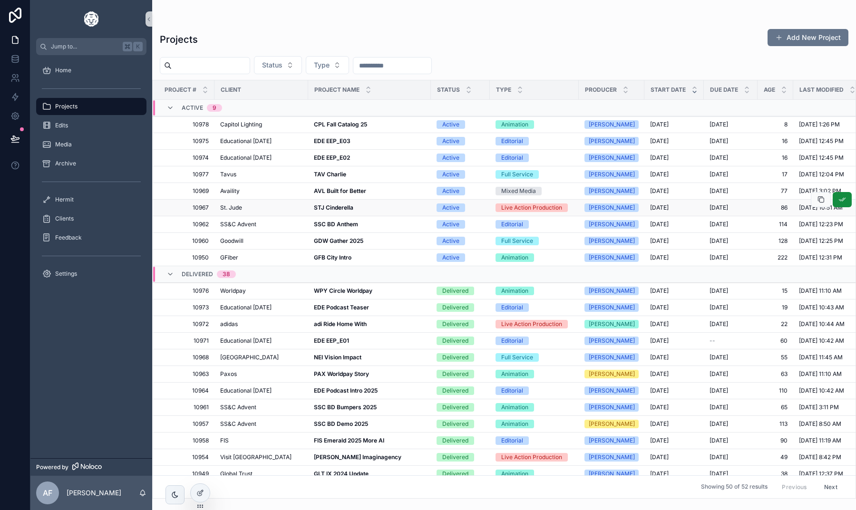
click at [325, 209] on strong "STJ Cinderella" at bounding box center [333, 207] width 39 height 7
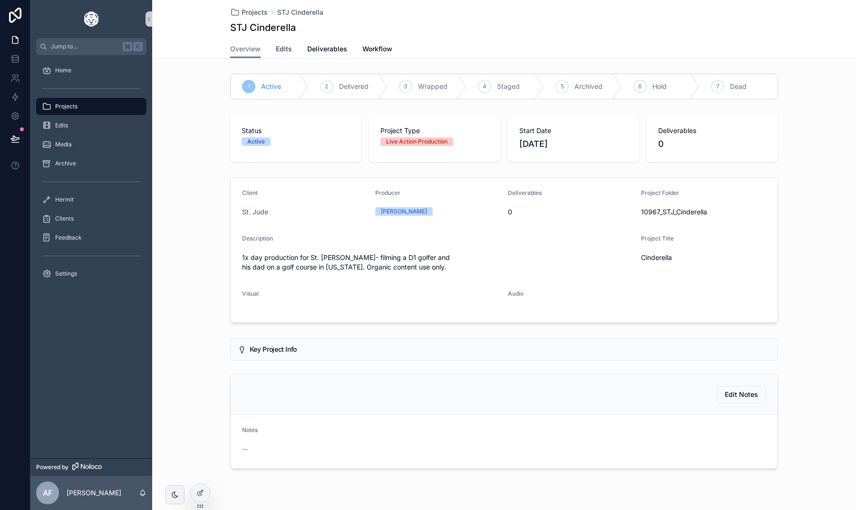
click at [289, 57] on link "Edits" at bounding box center [284, 49] width 16 height 19
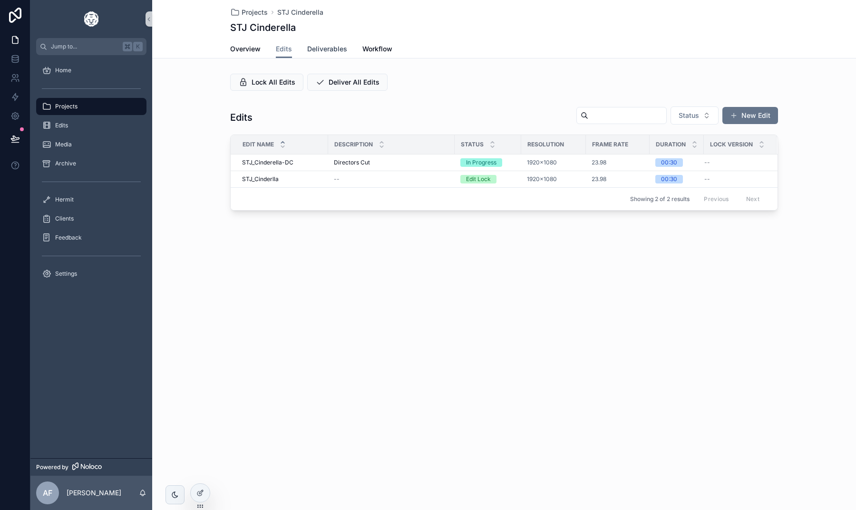
click at [327, 51] on span "Deliverables" at bounding box center [327, 49] width 40 height 10
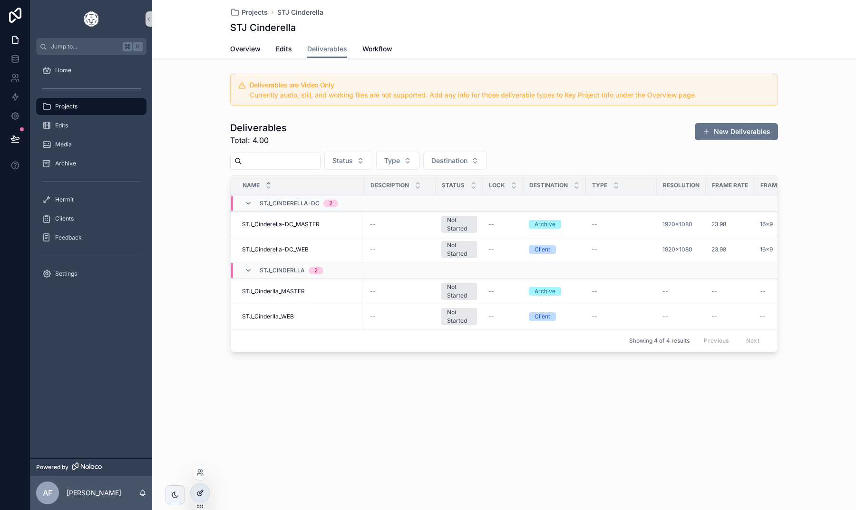
click at [200, 498] on div at bounding box center [200, 493] width 19 height 18
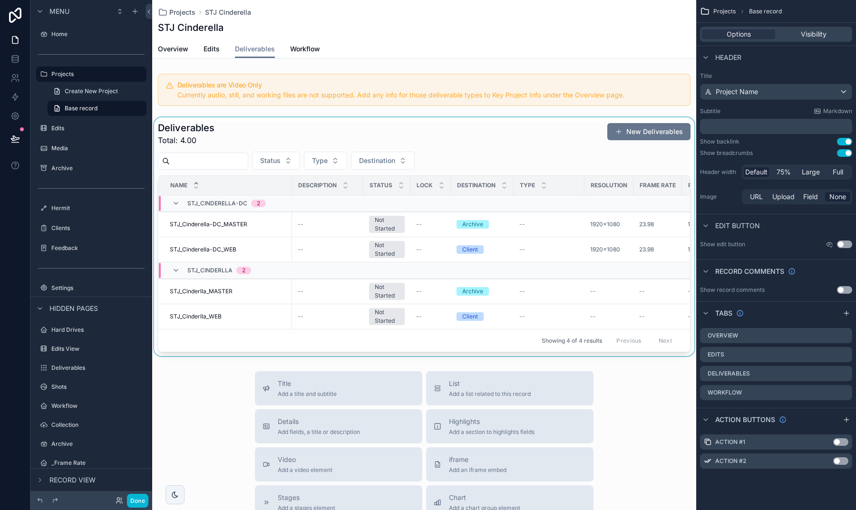
click at [563, 137] on div "scrollable content" at bounding box center [424, 236] width 544 height 239
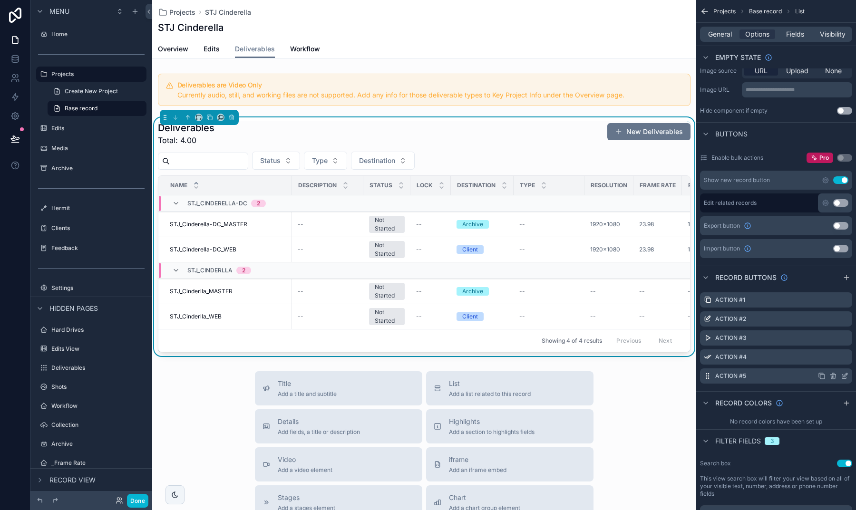
scroll to position [268, 0]
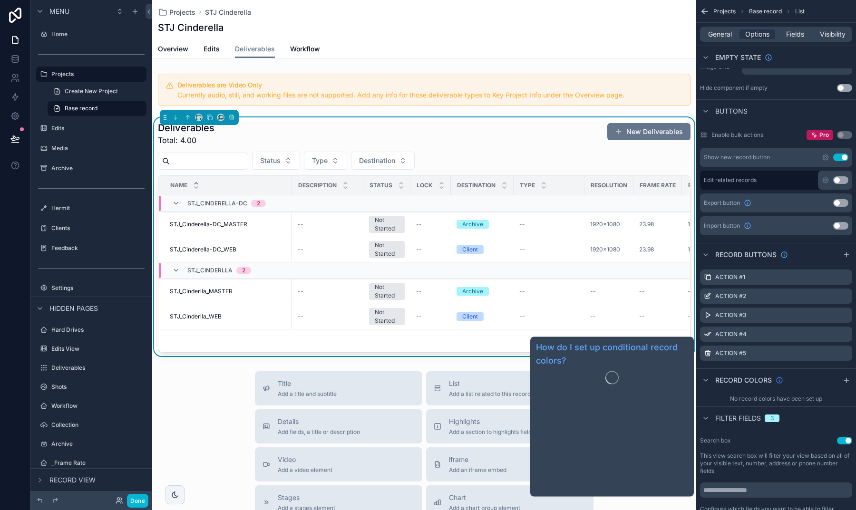
click at [778, 383] on icon "scrollable content" at bounding box center [779, 380] width 8 height 8
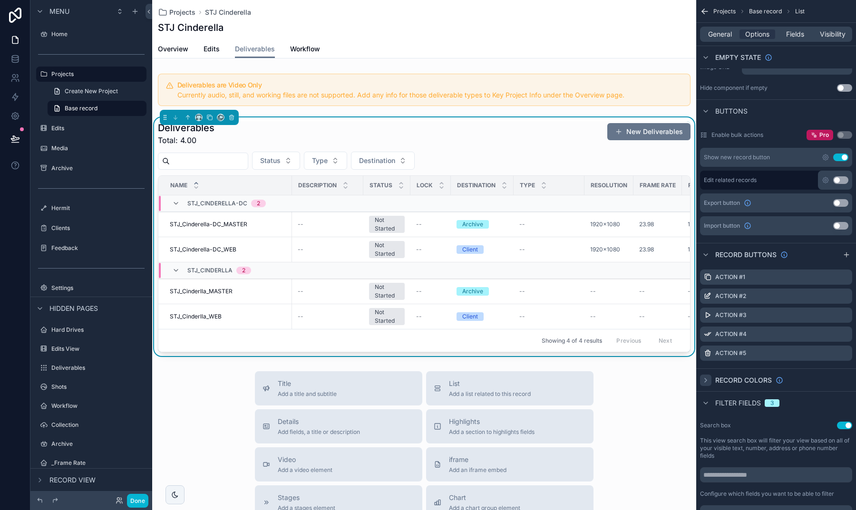
click at [703, 382] on icon "scrollable content" at bounding box center [706, 380] width 8 height 8
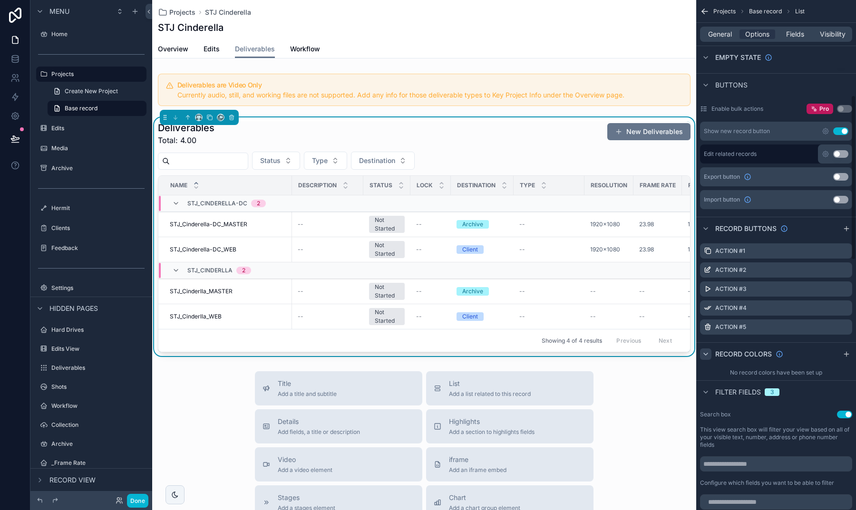
scroll to position [302, 0]
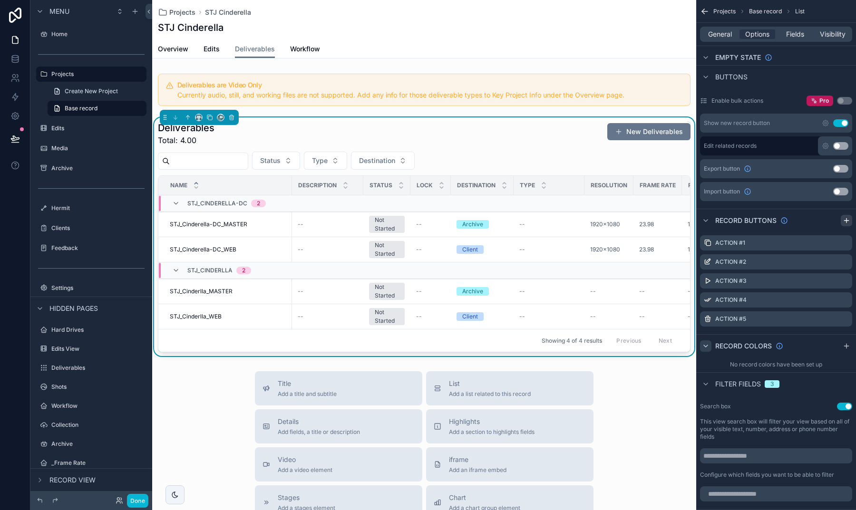
click at [845, 223] on icon "scrollable content" at bounding box center [846, 221] width 8 height 8
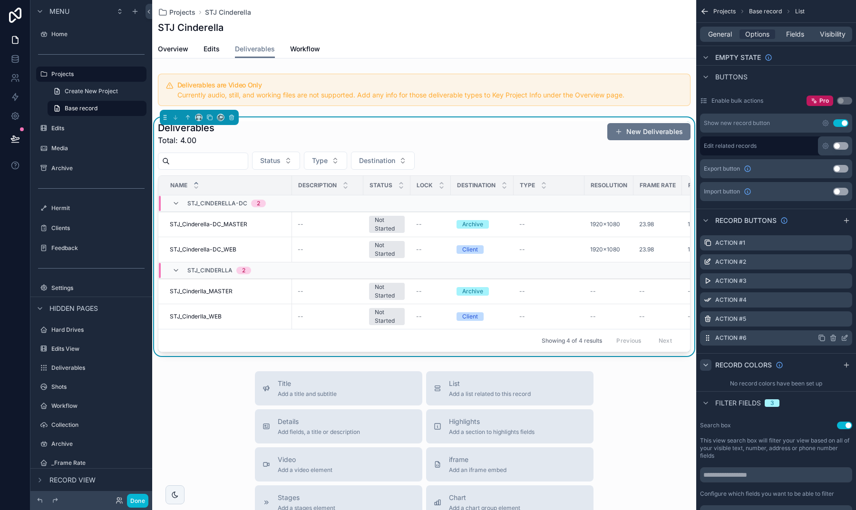
click at [833, 338] on icon "scrollable content" at bounding box center [833, 338] width 0 height 2
click at [828, 325] on icon at bounding box center [829, 323] width 8 height 8
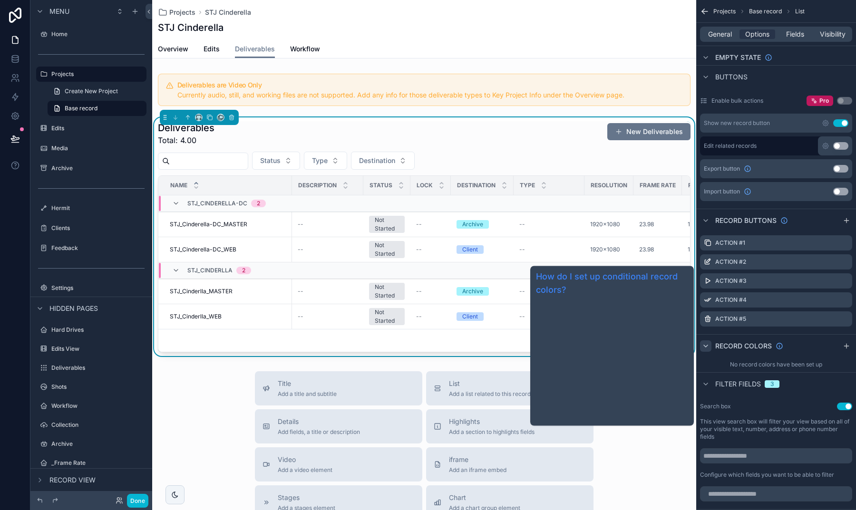
click at [588, 276] on link "How do I set up conditional record colors?" at bounding box center [612, 283] width 152 height 27
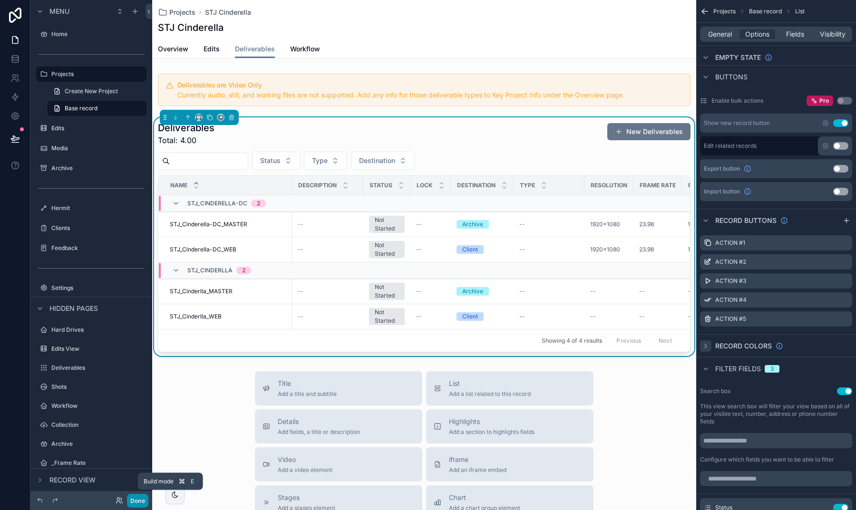
click at [135, 498] on button "Done" at bounding box center [137, 501] width 21 height 14
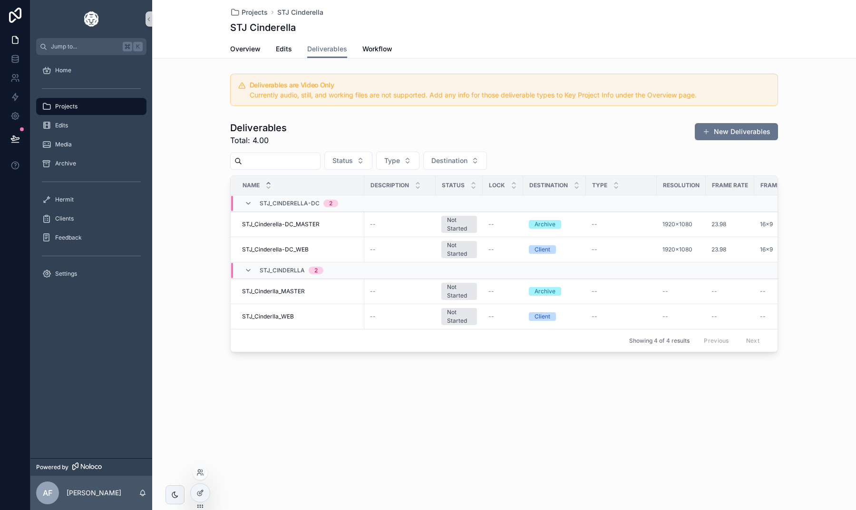
click at [205, 503] on div at bounding box center [200, 496] width 20 height 27
click at [191, 490] on div at bounding box center [200, 493] width 19 height 18
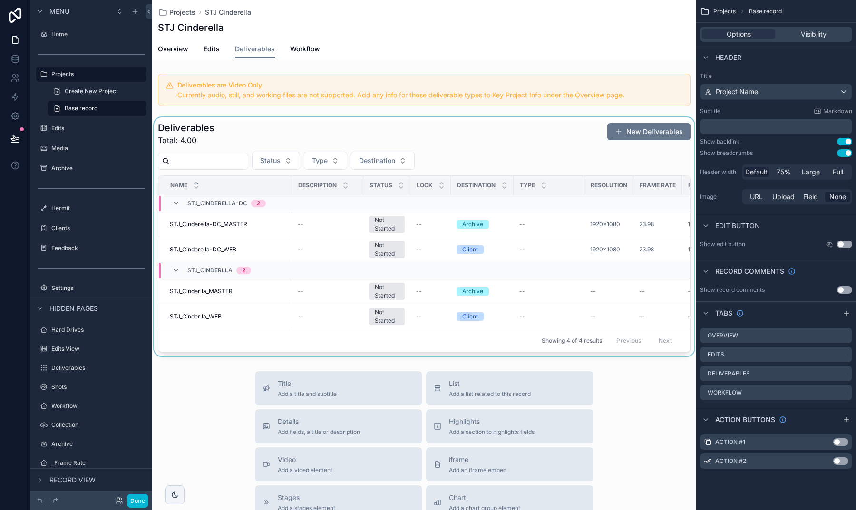
click at [495, 138] on div "scrollable content" at bounding box center [424, 236] width 544 height 239
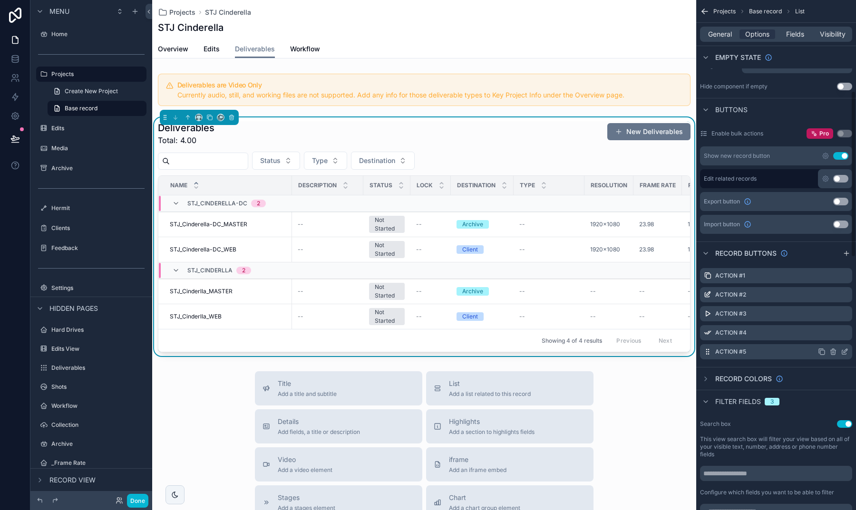
scroll to position [279, 0]
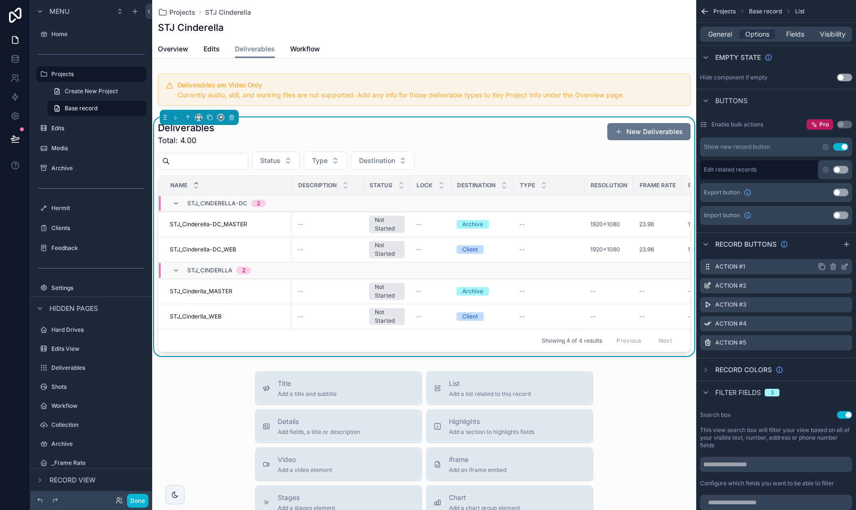
click at [840, 266] on icon "scrollable content" at bounding box center [844, 267] width 8 height 8
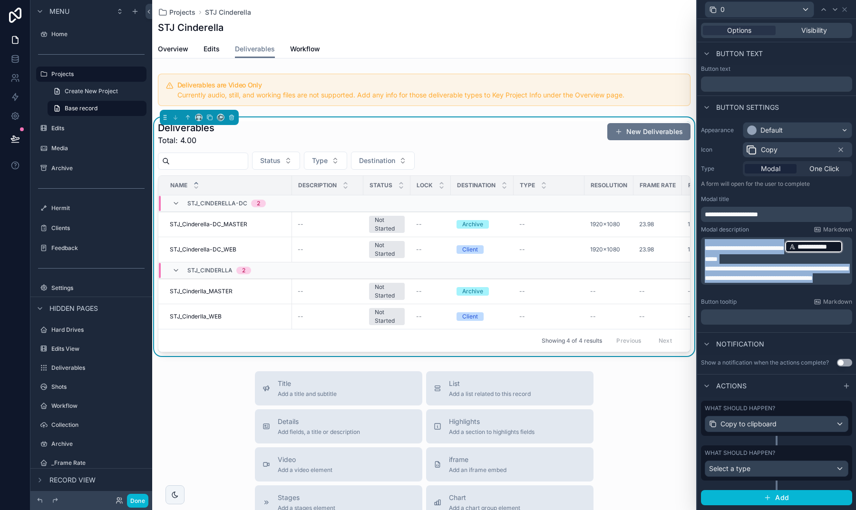
drag, startPoint x: 754, startPoint y: 286, endPoint x: 703, endPoint y: 241, distance: 67.4
click at [703, 241] on div "**********" at bounding box center [776, 261] width 151 height 48
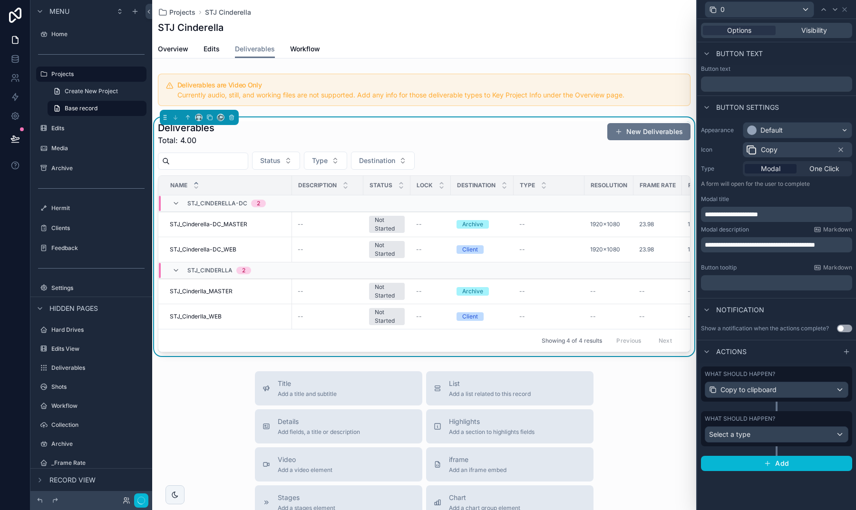
scroll to position [0, 0]
click at [759, 264] on div "Button tooltip Markdown" at bounding box center [776, 268] width 151 height 8
click at [777, 391] on div "Copy to clipboard" at bounding box center [776, 389] width 143 height 15
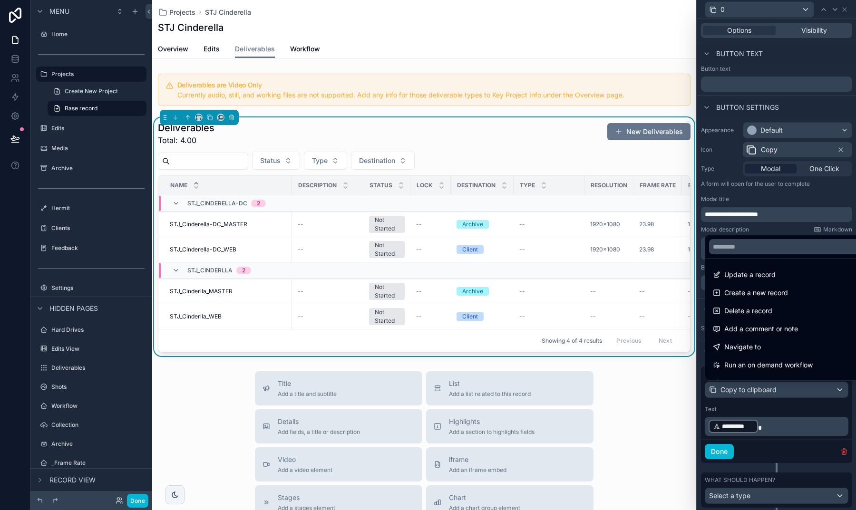
click at [810, 464] on div at bounding box center [776, 255] width 159 height 510
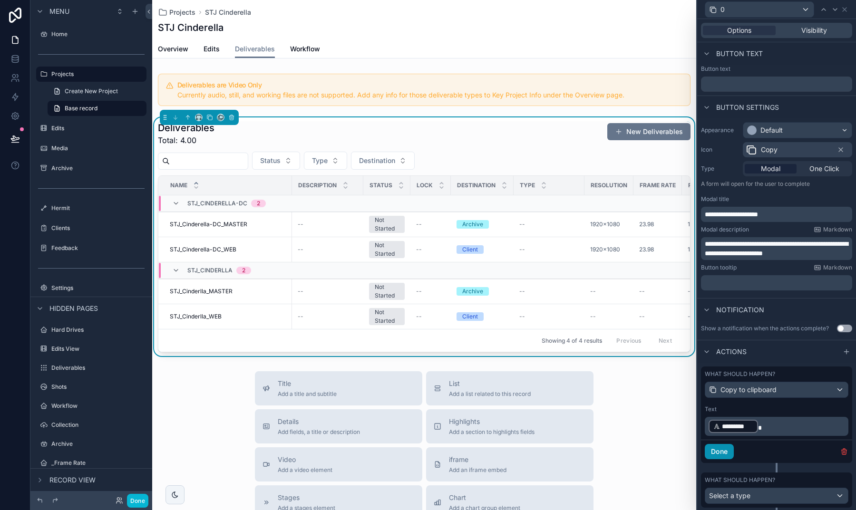
click at [731, 454] on button "Done" at bounding box center [718, 451] width 29 height 15
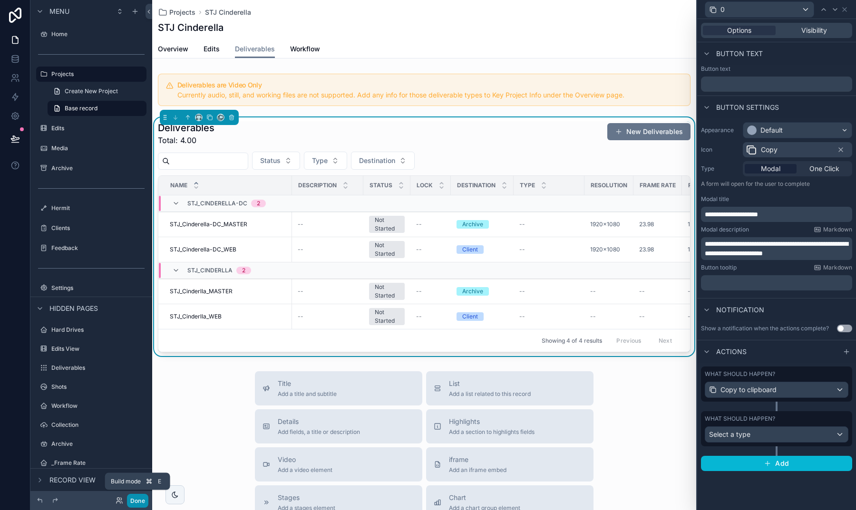
click at [130, 502] on button "Done" at bounding box center [137, 501] width 21 height 14
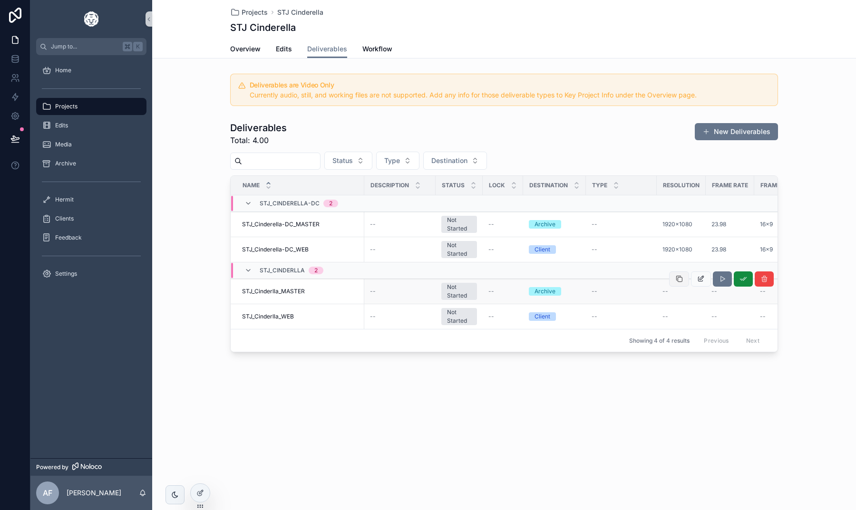
click at [680, 277] on icon "scrollable content" at bounding box center [679, 279] width 8 height 8
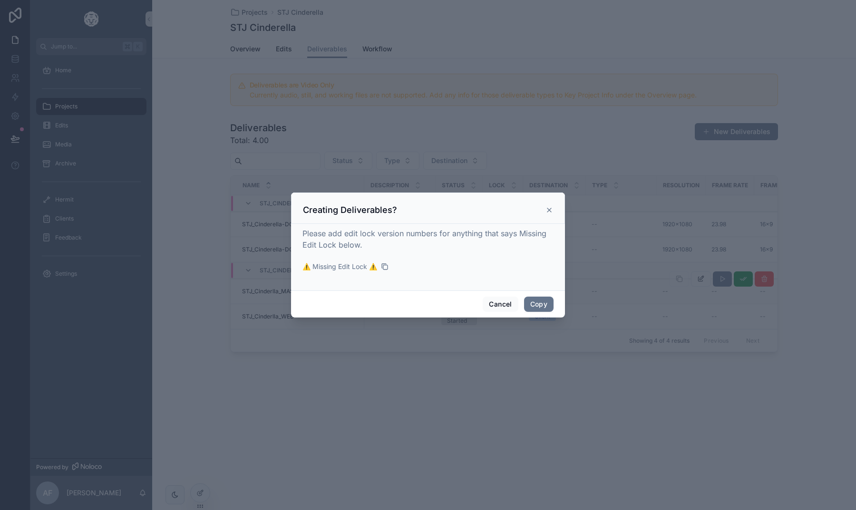
click at [549, 210] on icon at bounding box center [549, 210] width 4 height 4
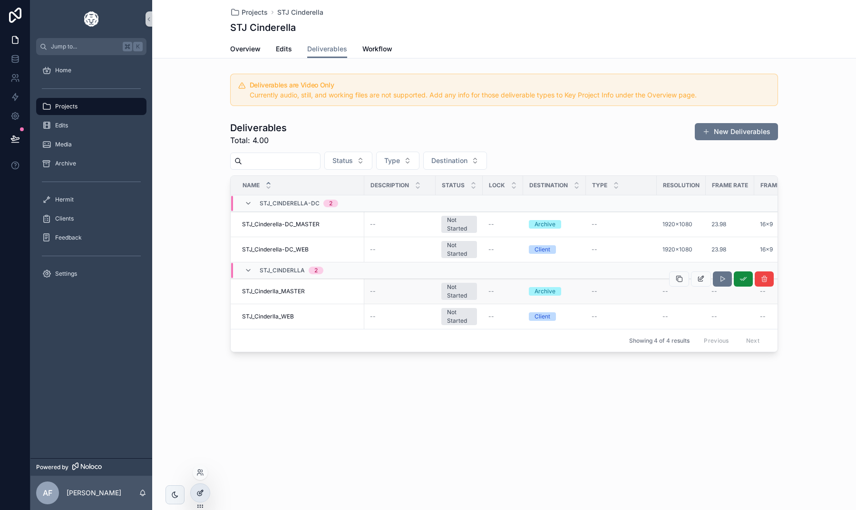
click at [198, 491] on icon at bounding box center [200, 493] width 8 height 8
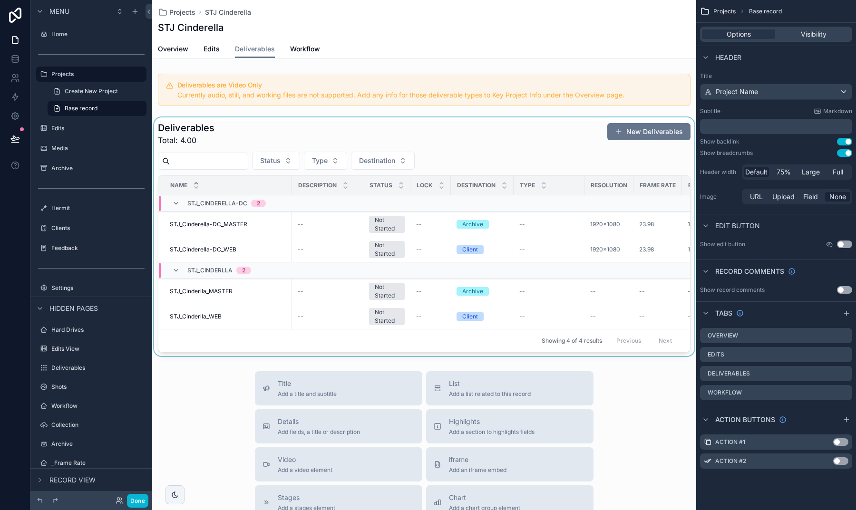
click at [580, 149] on div "scrollable content" at bounding box center [424, 236] width 544 height 239
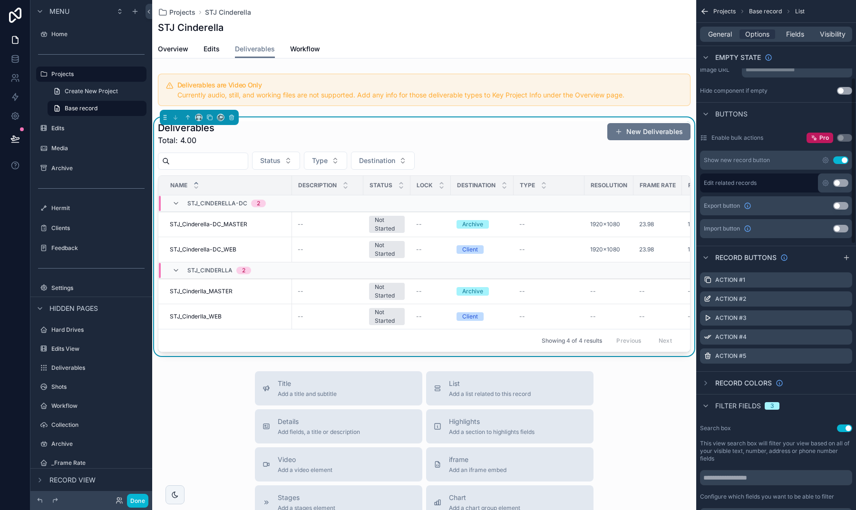
scroll to position [323, 0]
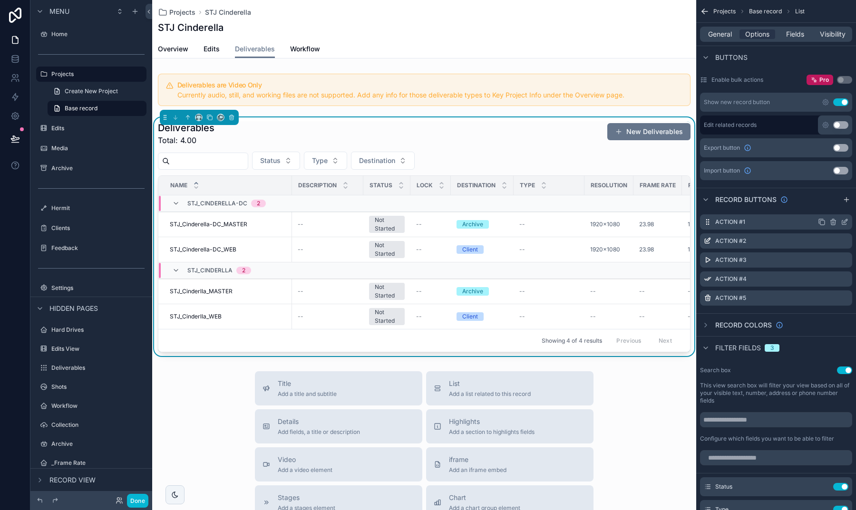
click at [843, 221] on icon "scrollable content" at bounding box center [844, 222] width 8 height 8
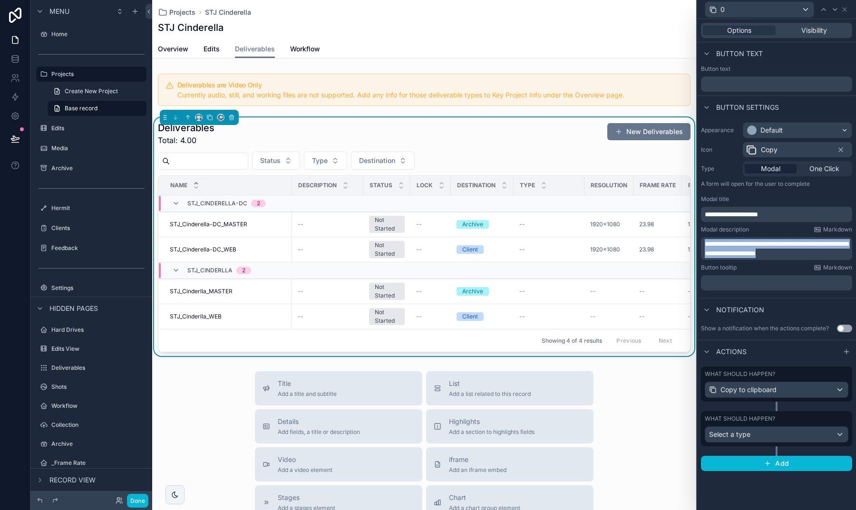
drag, startPoint x: 836, startPoint y: 250, endPoint x: 693, endPoint y: 242, distance: 142.3
click at [693, 242] on div "**********" at bounding box center [428, 255] width 856 height 510
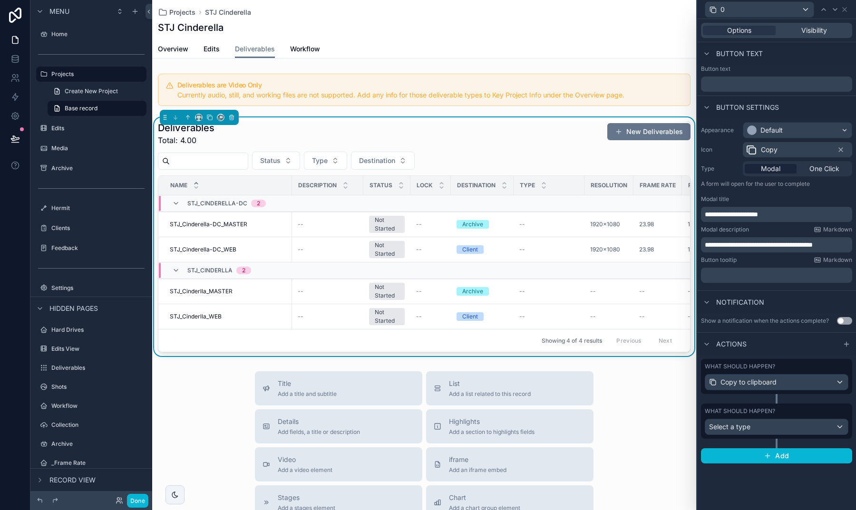
scroll to position [0, 0]
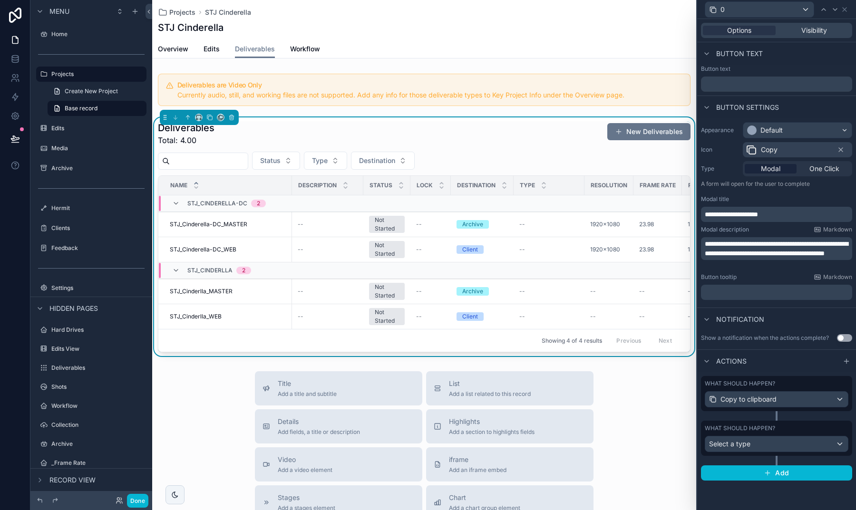
click at [148, 498] on button "Done" at bounding box center [137, 501] width 21 height 14
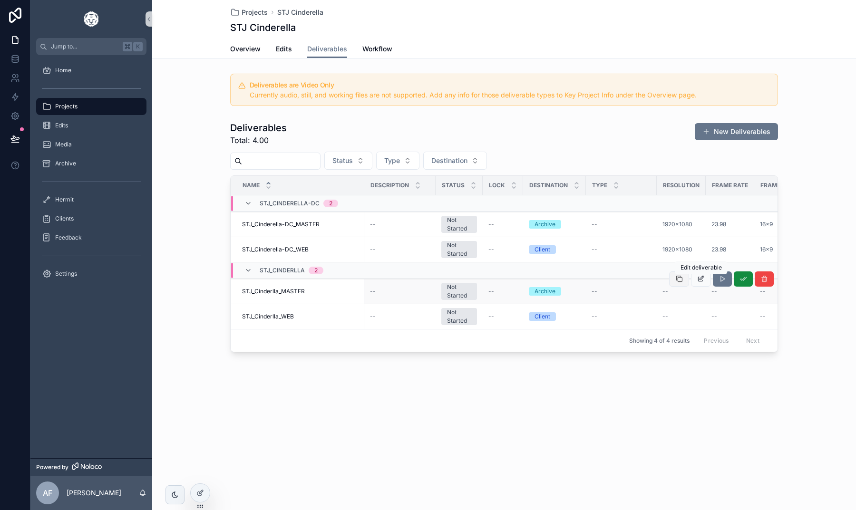
click at [681, 278] on icon "scrollable content" at bounding box center [679, 279] width 8 height 8
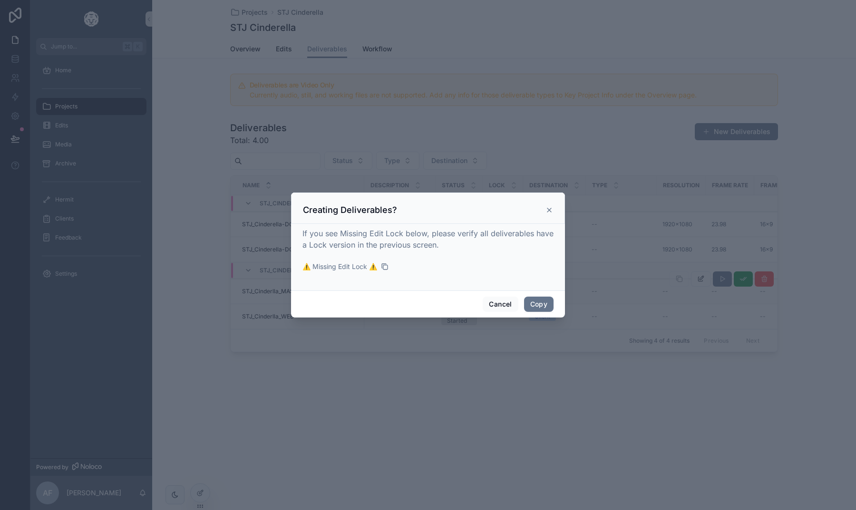
click at [548, 210] on icon at bounding box center [549, 210] width 4 height 4
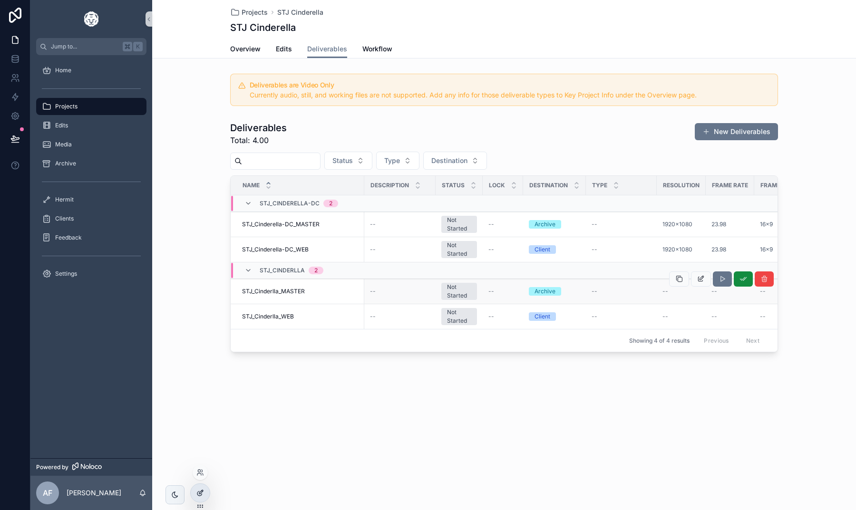
click at [201, 492] on icon at bounding box center [200, 493] width 8 height 8
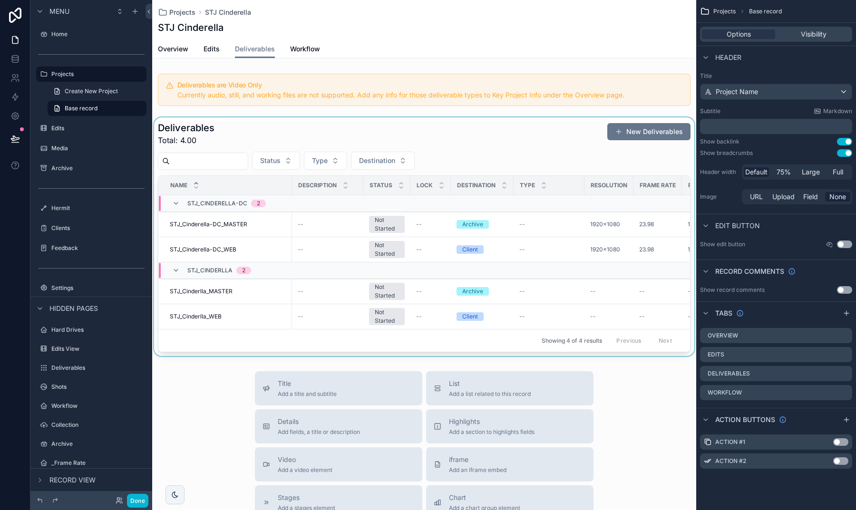
click at [561, 127] on div "scrollable content" at bounding box center [424, 236] width 544 height 239
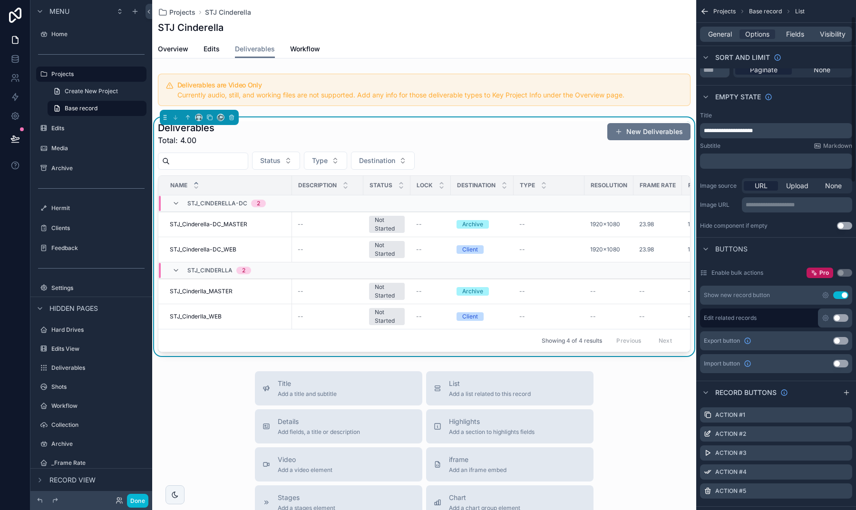
scroll to position [247, 0]
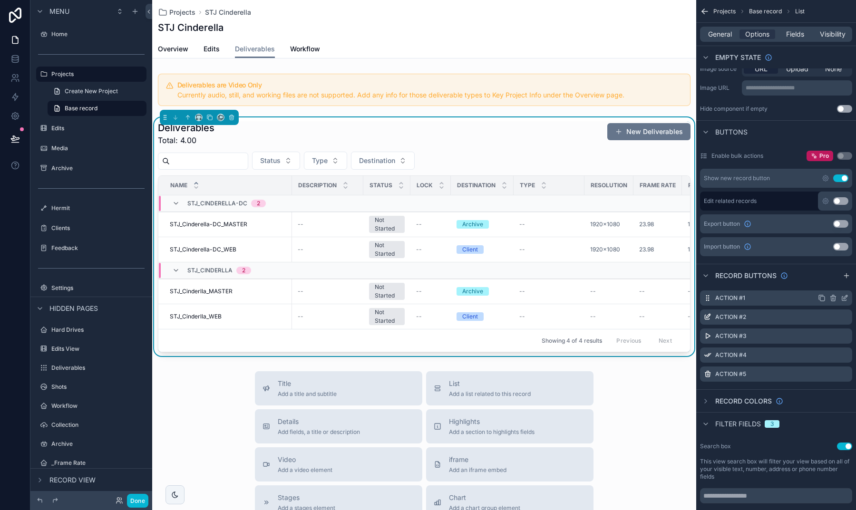
click at [841, 299] on icon "scrollable content" at bounding box center [844, 298] width 8 height 8
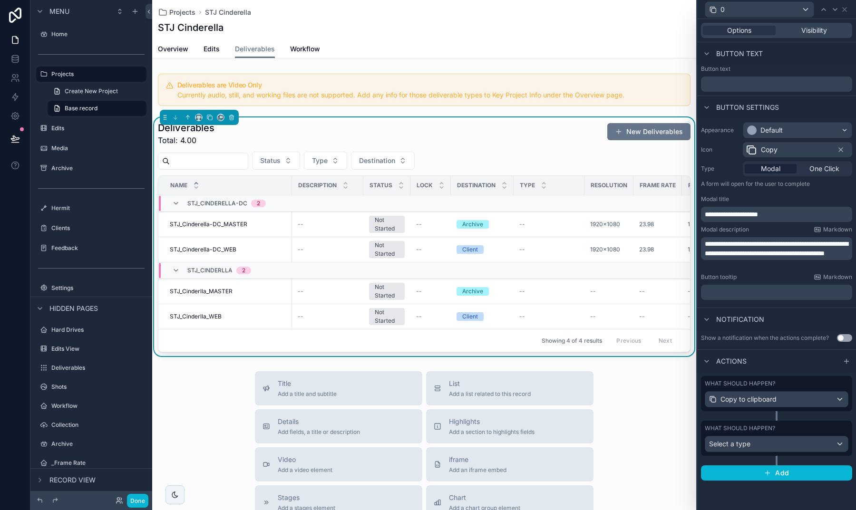
click at [766, 289] on p "﻿" at bounding box center [776, 293] width 145 height 10
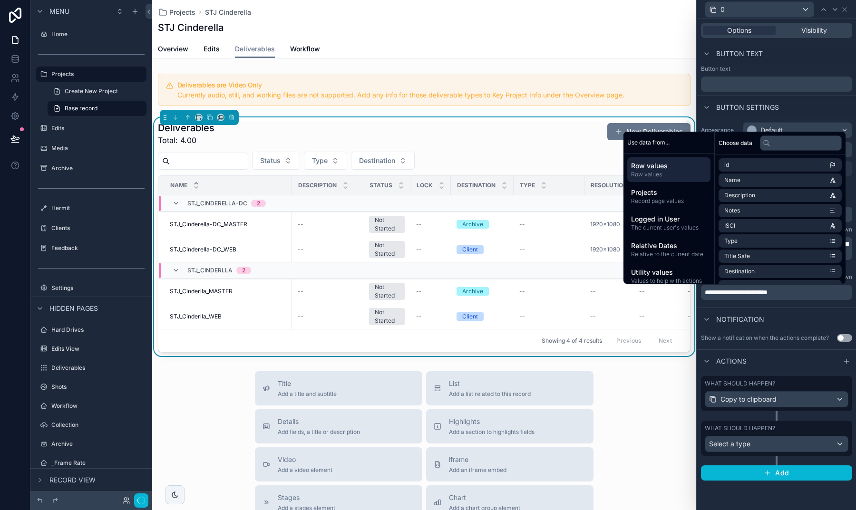
click at [778, 311] on div "Notification" at bounding box center [776, 319] width 159 height 23
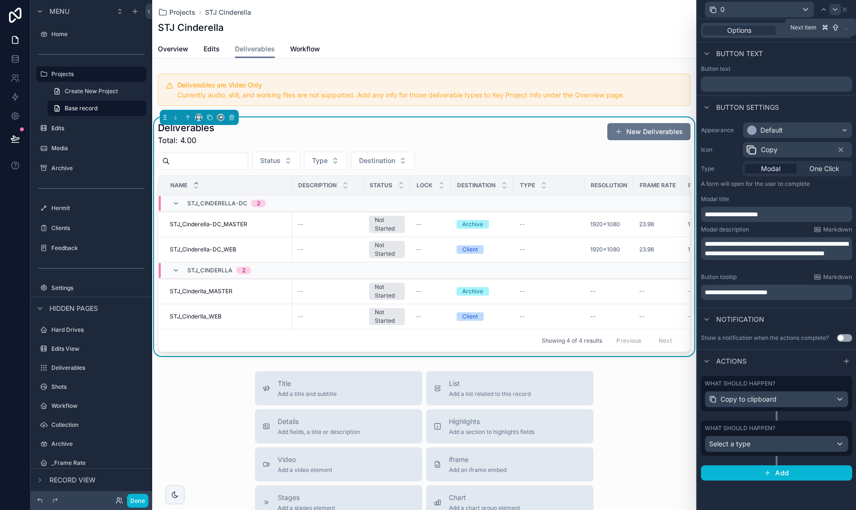
click at [833, 10] on icon at bounding box center [835, 10] width 8 height 8
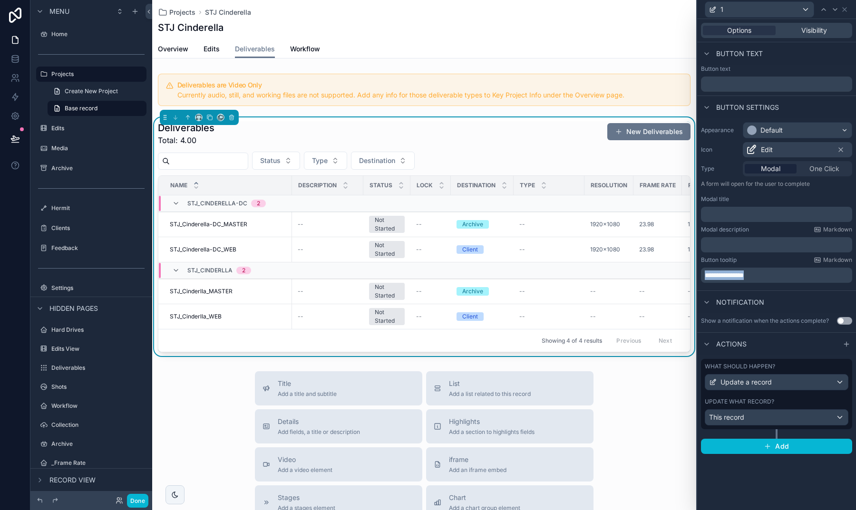
drag, startPoint x: 779, startPoint y: 271, endPoint x: 685, endPoint y: 273, distance: 94.1
click at [685, 273] on div "**********" at bounding box center [428, 255] width 856 height 510
click at [834, 10] on icon at bounding box center [835, 10] width 8 height 8
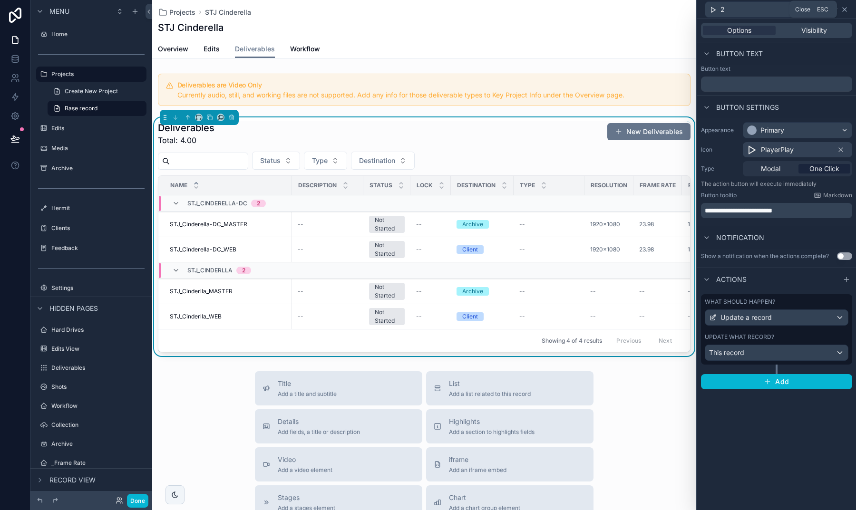
click at [844, 10] on icon at bounding box center [844, 10] width 8 height 8
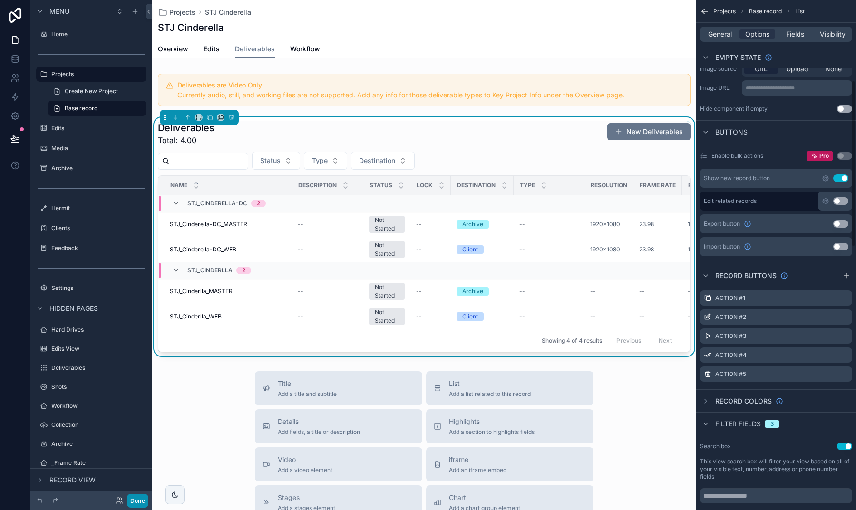
click at [144, 497] on button "Done" at bounding box center [137, 501] width 21 height 14
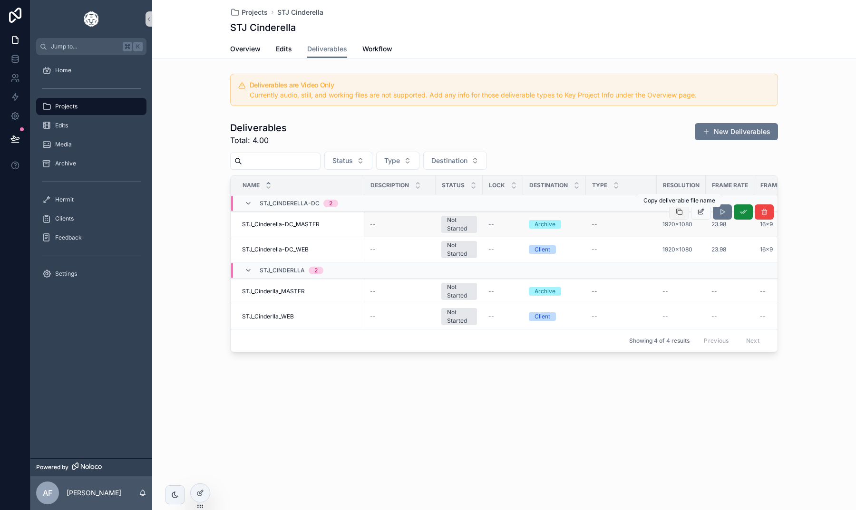
click at [677, 217] on button "scrollable content" at bounding box center [679, 211] width 20 height 15
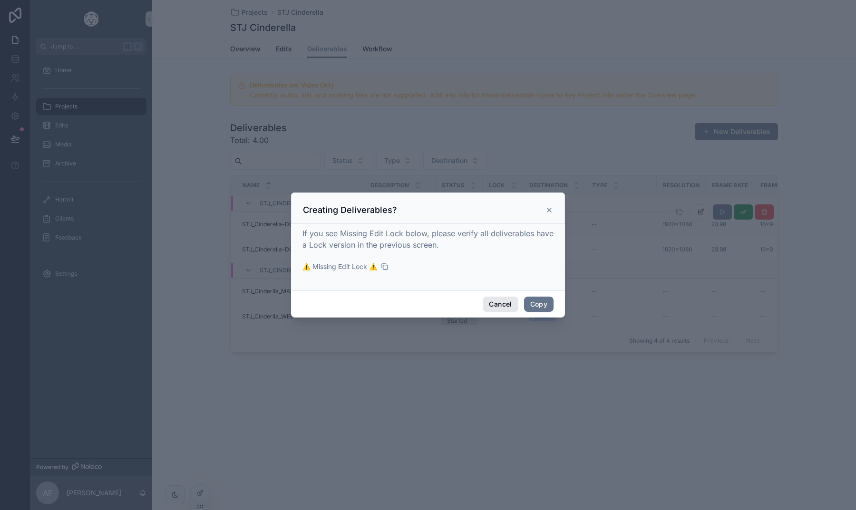
click at [508, 305] on button "Cancel" at bounding box center [499, 304] width 35 height 15
